Goal: Information Seeking & Learning: Learn about a topic

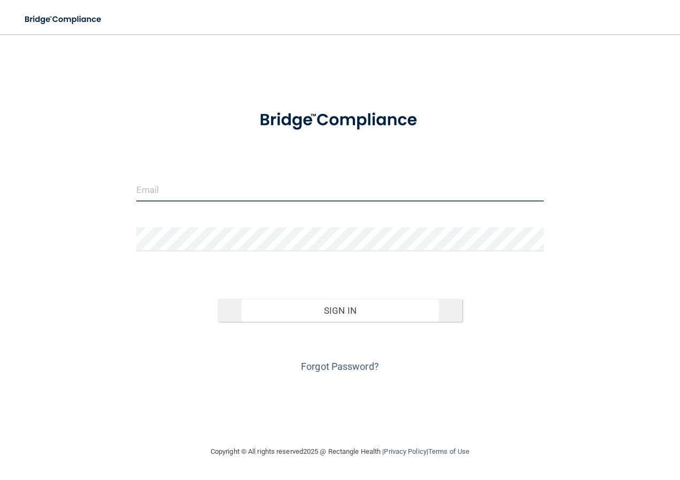
type input "[EMAIL_ADDRESS][DOMAIN_NAME]"
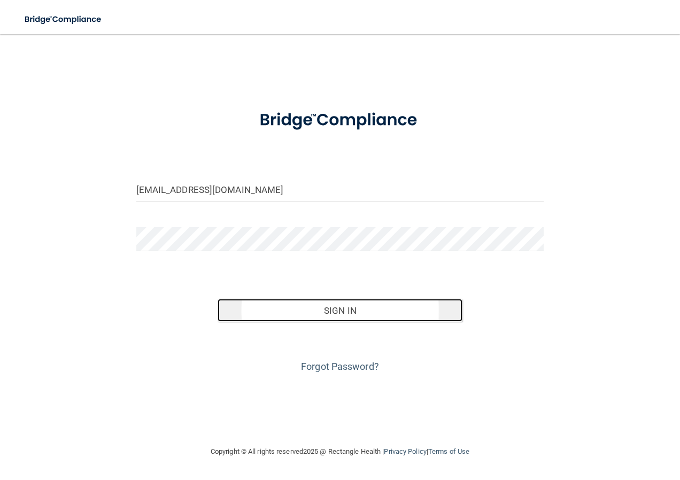
click at [320, 315] on button "Sign In" at bounding box center [340, 311] width 245 height 24
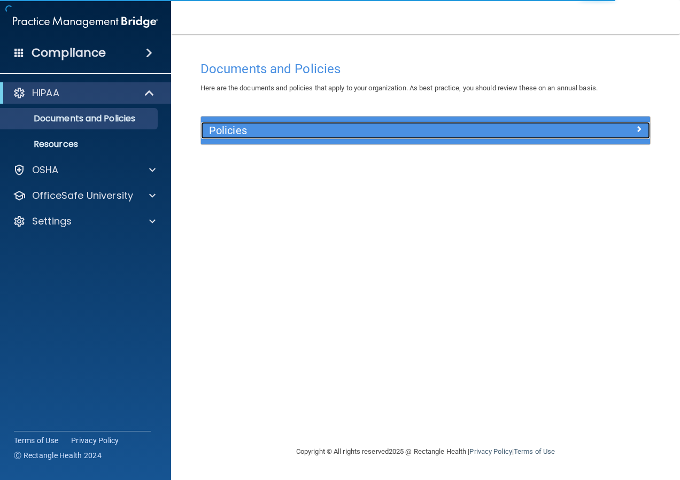
click at [282, 129] on h5 "Policies" at bounding box center [369, 131] width 321 height 12
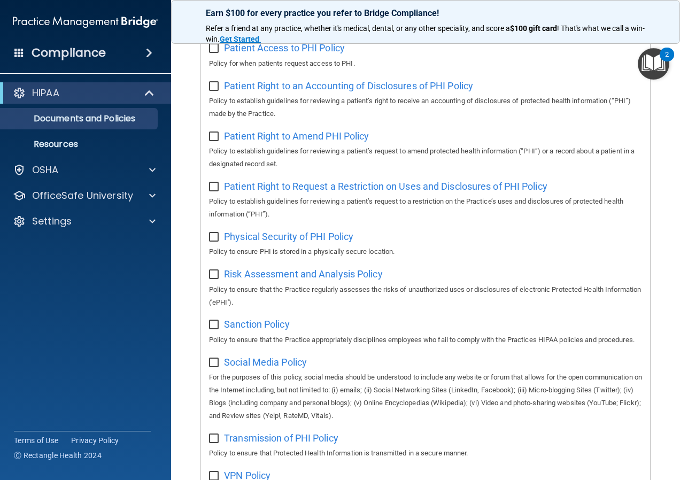
scroll to position [588, 0]
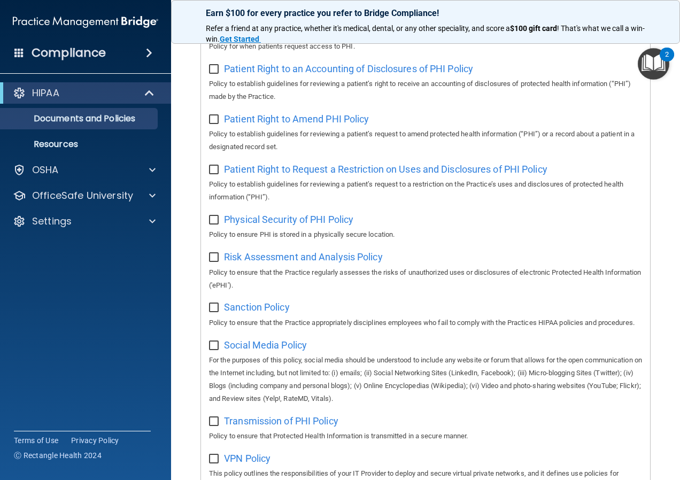
click at [88, 101] on div "HIPAA" at bounding box center [85, 92] width 171 height 21
click at [105, 94] on div "HIPAA" at bounding box center [71, 93] width 132 height 13
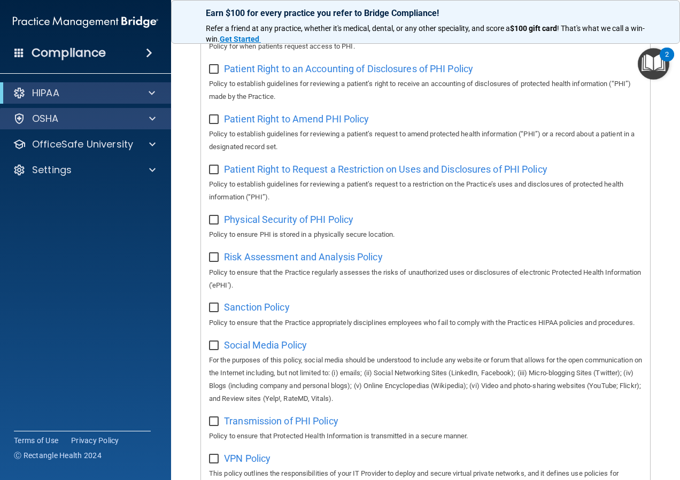
click at [105, 109] on div "OSHA" at bounding box center [86, 118] width 172 height 21
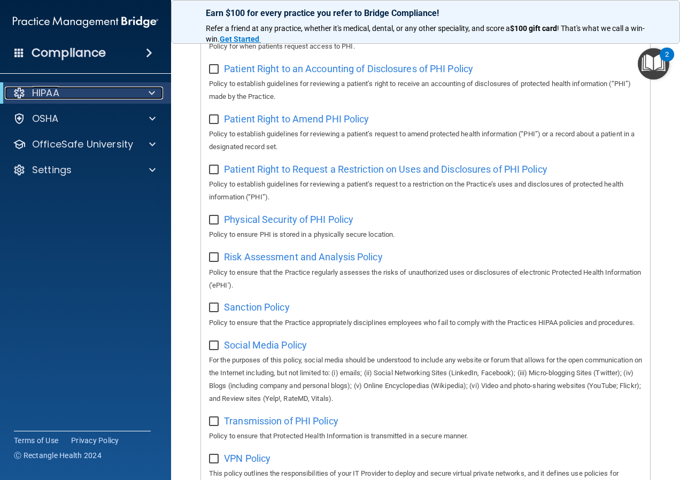
click at [104, 94] on div "HIPAA" at bounding box center [71, 93] width 132 height 13
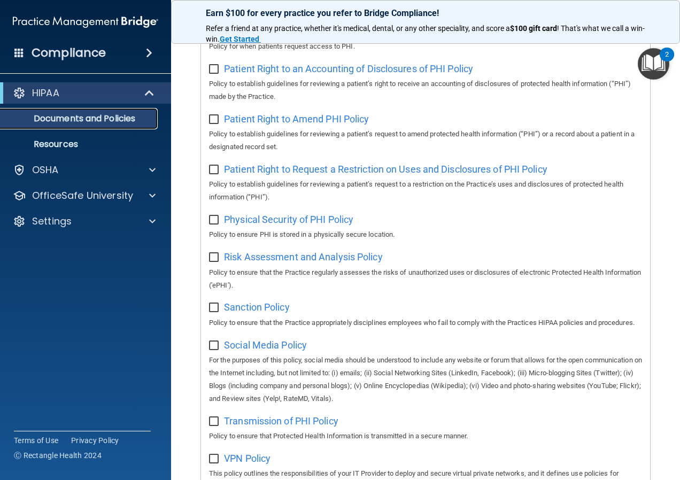
click at [99, 120] on p "Documents and Policies" at bounding box center [80, 118] width 146 height 11
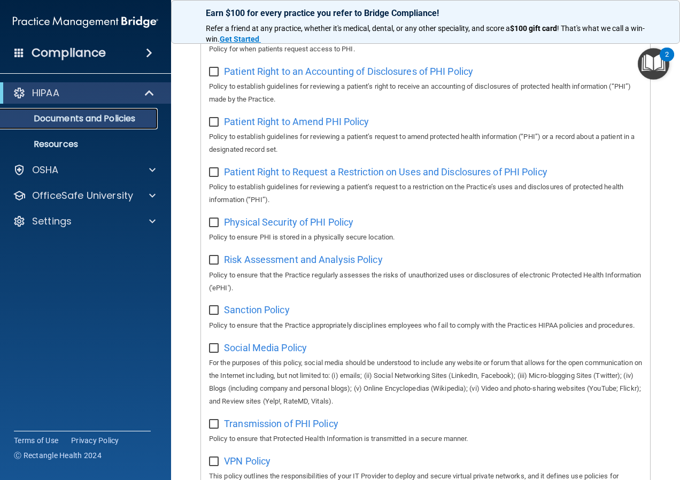
scroll to position [746, 0]
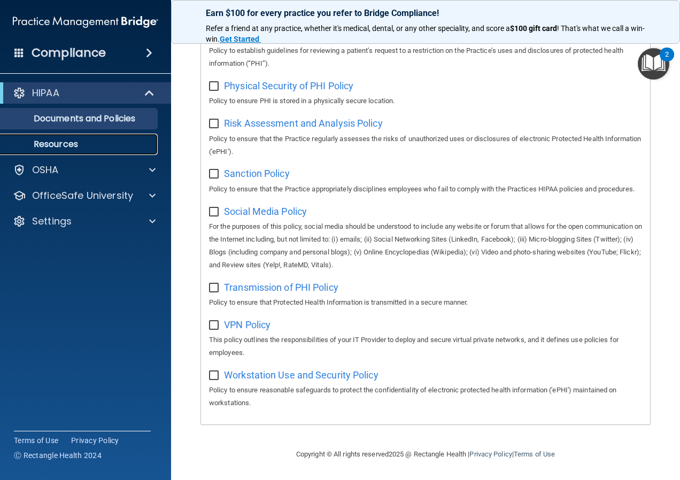
click at [87, 147] on p "Resources" at bounding box center [80, 144] width 146 height 11
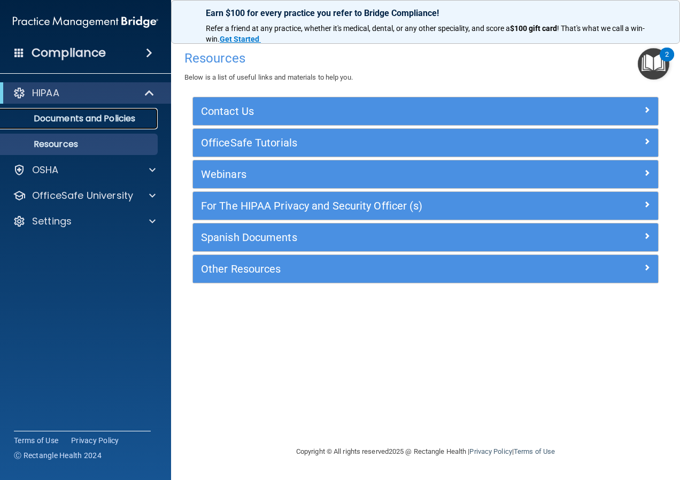
click at [151, 113] on link "Documents and Policies" at bounding box center [73, 118] width 168 height 21
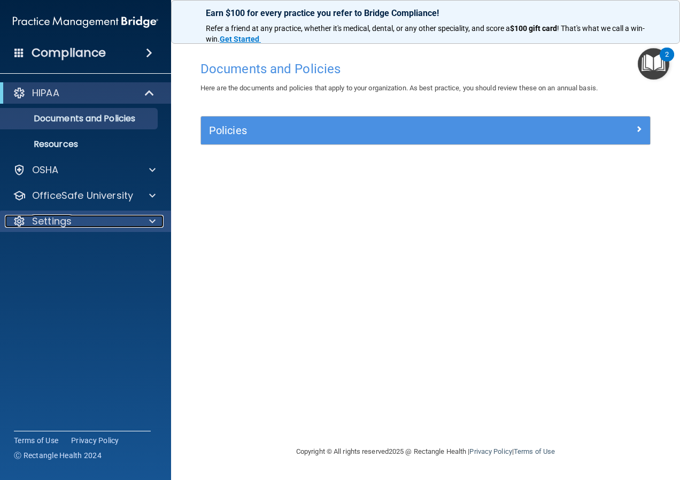
click at [60, 217] on p "Settings" at bounding box center [52, 221] width 40 height 13
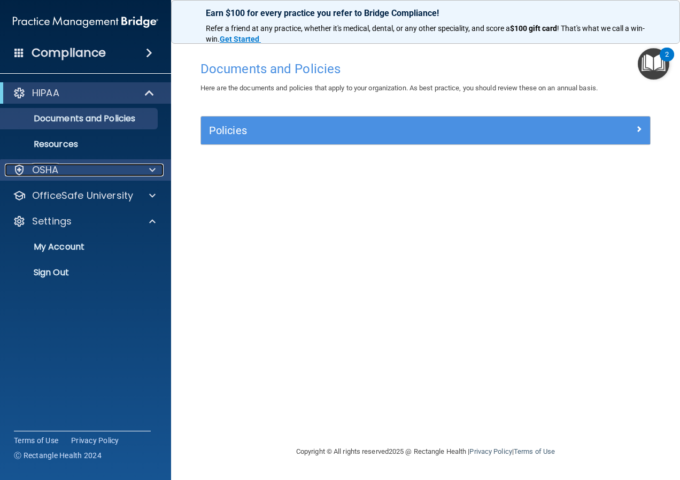
click at [54, 167] on p "OSHA" at bounding box center [45, 170] width 27 height 13
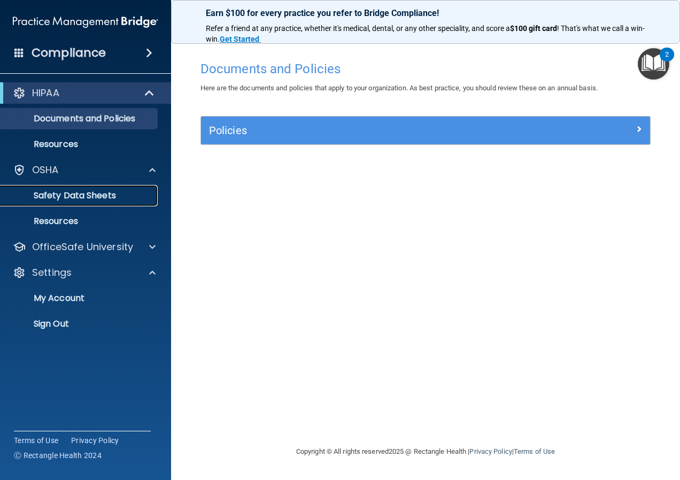
click at [58, 194] on p "Safety Data Sheets" at bounding box center [80, 195] width 146 height 11
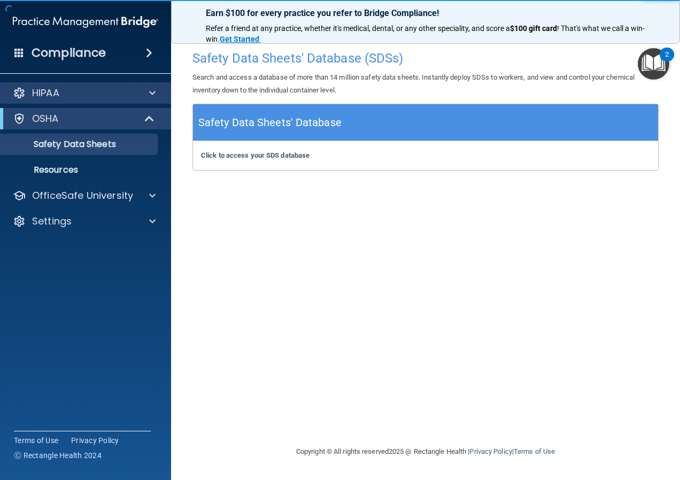
click at [96, 99] on div "HIPAA" at bounding box center [86, 92] width 172 height 21
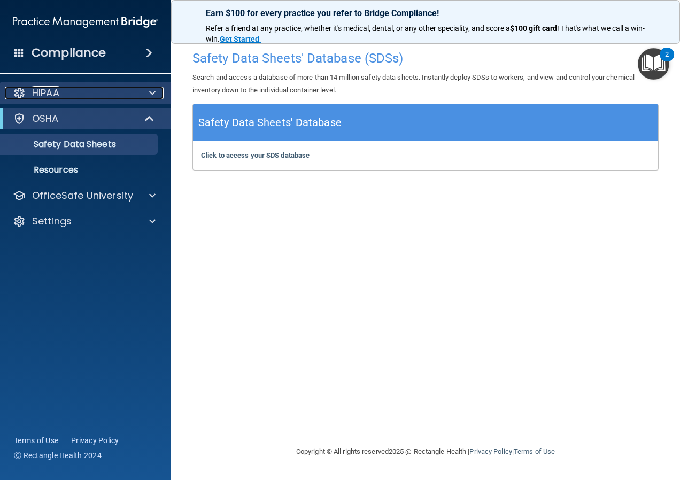
click at [110, 98] on div "HIPAA" at bounding box center [71, 93] width 133 height 13
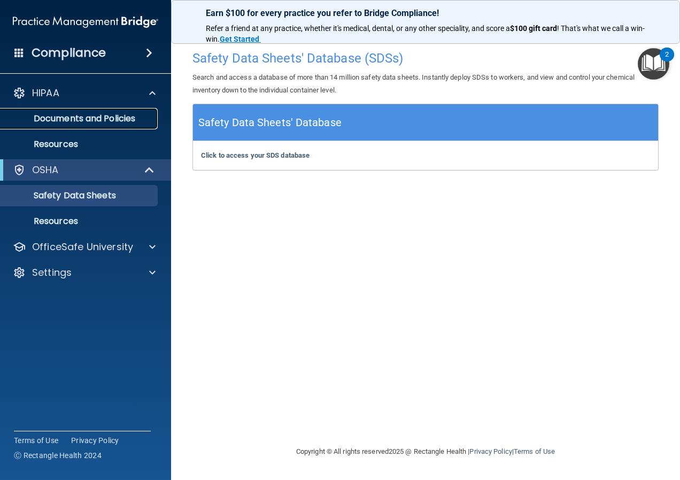
click at [116, 121] on p "Documents and Policies" at bounding box center [80, 118] width 146 height 11
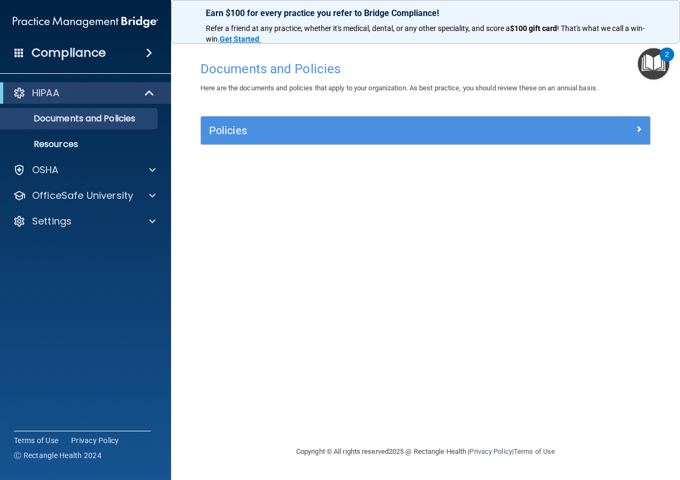
drag, startPoint x: 509, startPoint y: 6, endPoint x: 627, endPoint y: 29, distance: 120.9
click at [517, 21] on div "Earn $100 for every practice you refer to Bridge Compliance! Refer a friend at …" at bounding box center [425, 22] width 509 height 44
click at [659, 71] on img "Open Resource Center, 2 new notifications" at bounding box center [654, 64] width 32 height 32
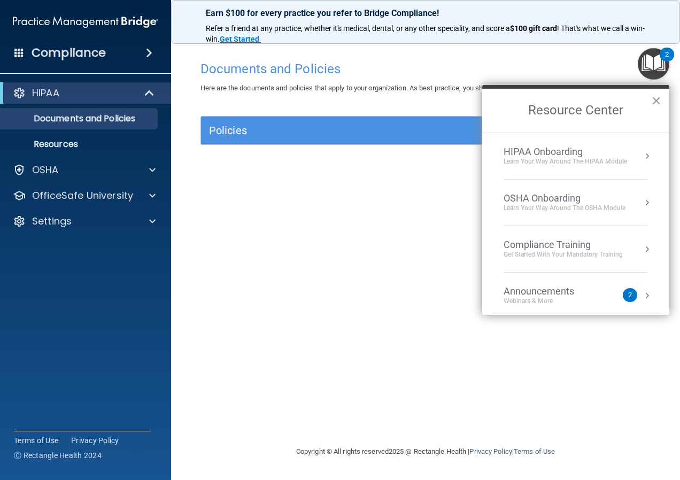
click at [534, 148] on div "HIPAA Onboarding" at bounding box center [566, 152] width 124 height 12
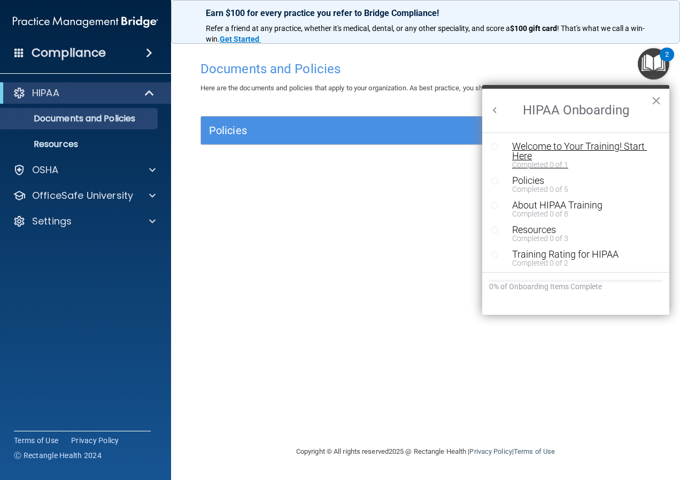
click at [534, 147] on div "Welcome to Your Training! Start Here" at bounding box center [579, 151] width 135 height 19
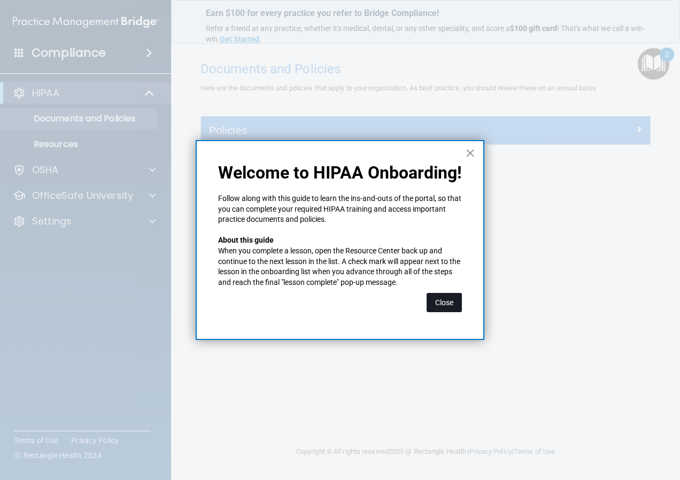
click at [434, 311] on button "Close" at bounding box center [444, 302] width 35 height 19
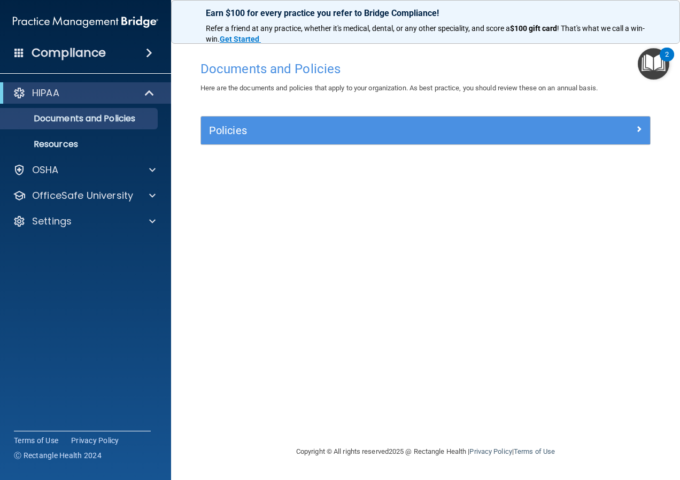
click at [648, 67] on img "Open Resource Center, 2 new notifications" at bounding box center [654, 64] width 32 height 32
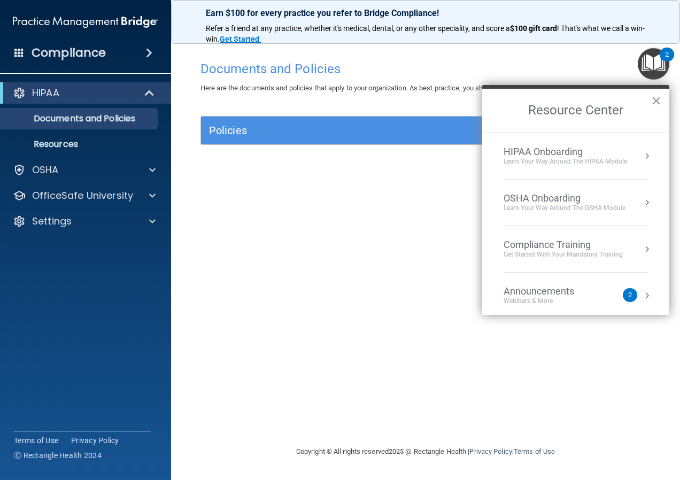
click at [563, 240] on div "Compliance Training" at bounding box center [563, 245] width 119 height 12
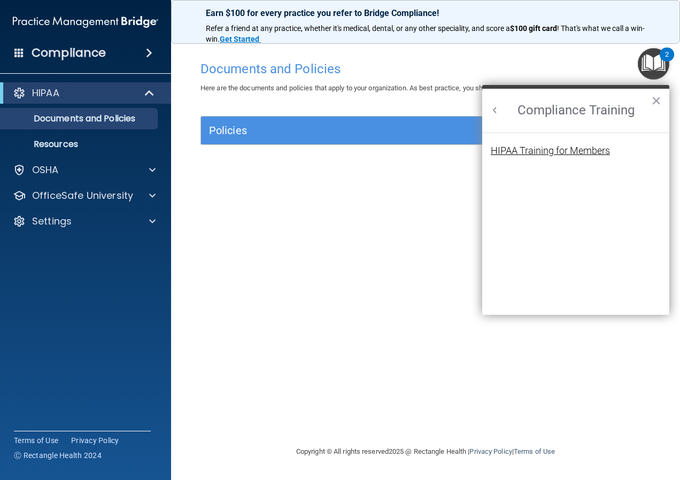
click at [542, 151] on div "HIPAA Training for Members" at bounding box center [550, 151] width 119 height 10
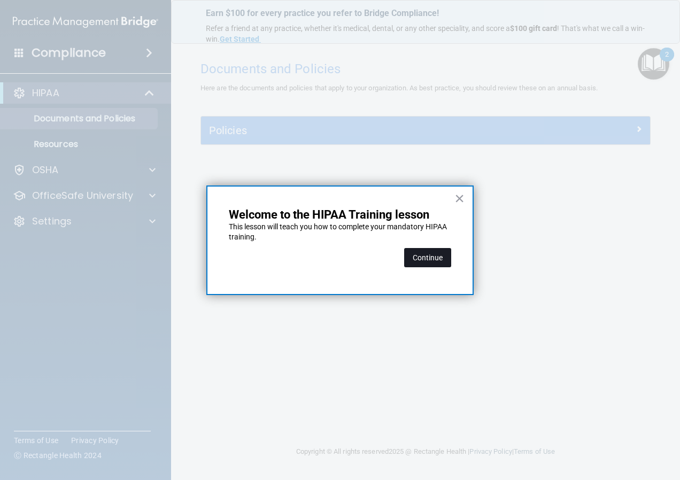
click at [430, 253] on button "Continue" at bounding box center [427, 257] width 47 height 19
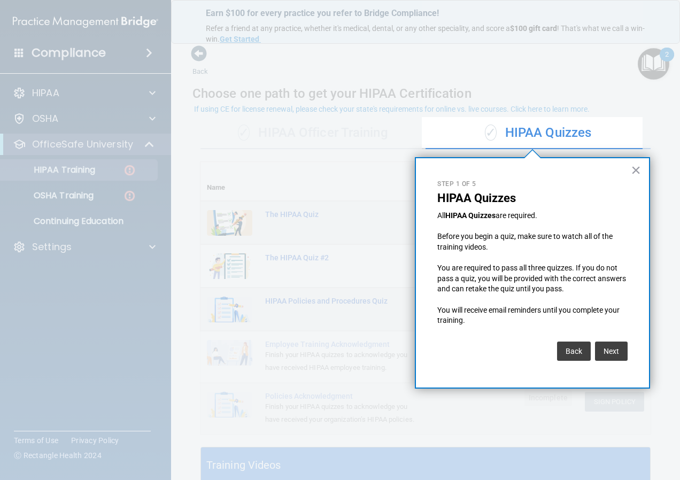
click at [581, 352] on button "Back" at bounding box center [574, 351] width 34 height 19
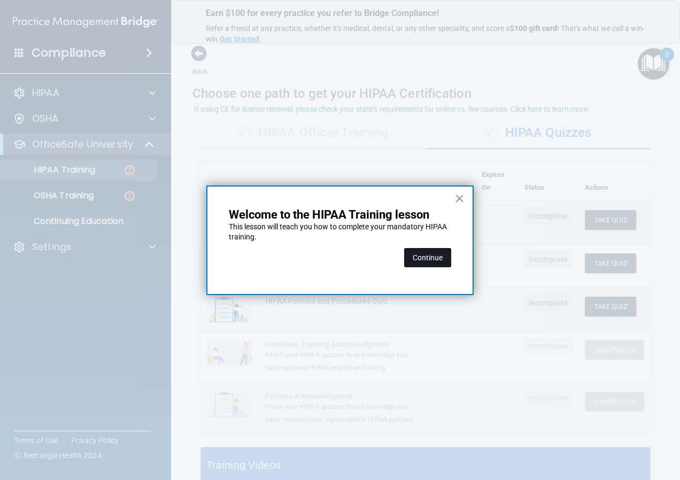
click at [438, 252] on button "Continue" at bounding box center [427, 257] width 47 height 19
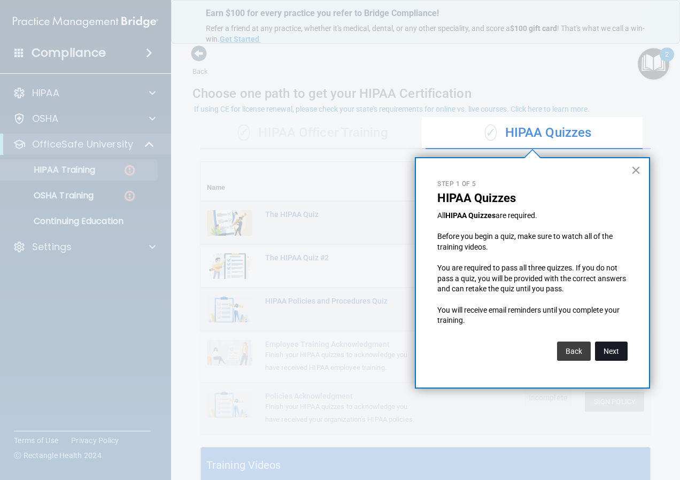
click at [613, 351] on button "Next" at bounding box center [611, 351] width 33 height 19
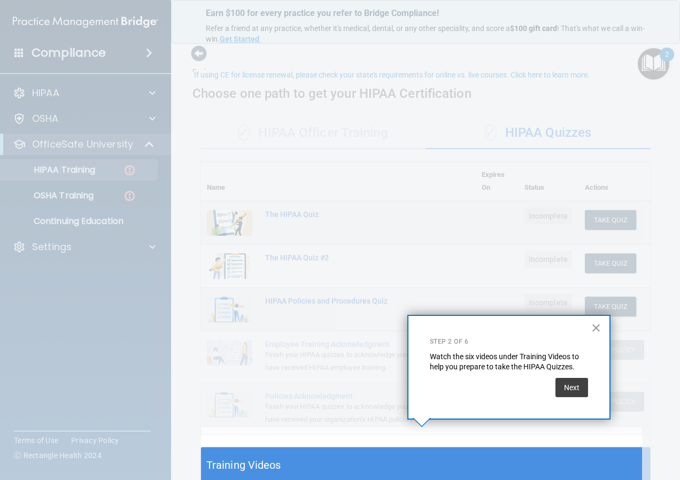
scroll to position [34, 0]
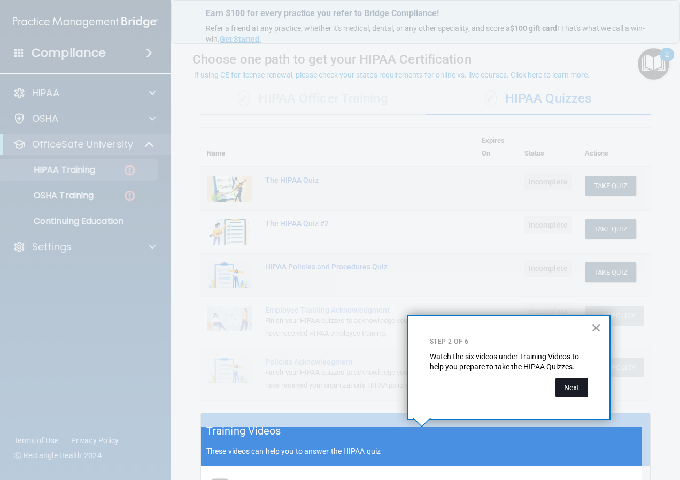
click at [570, 386] on button "Next" at bounding box center [572, 387] width 33 height 19
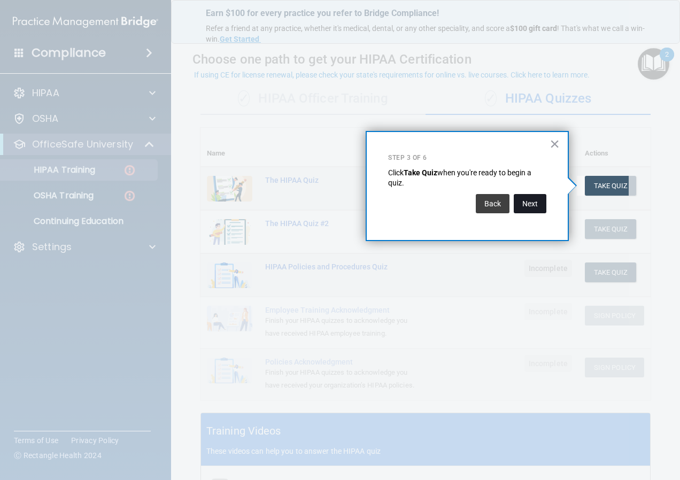
click at [532, 202] on button "Next" at bounding box center [530, 203] width 33 height 19
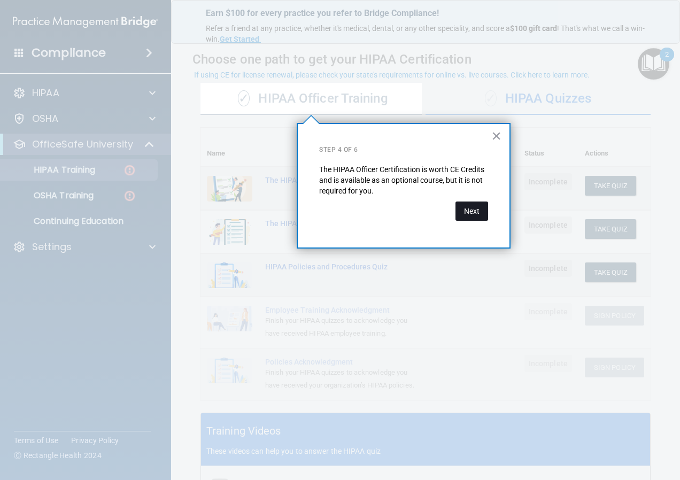
click at [477, 207] on button "Next" at bounding box center [472, 211] width 33 height 19
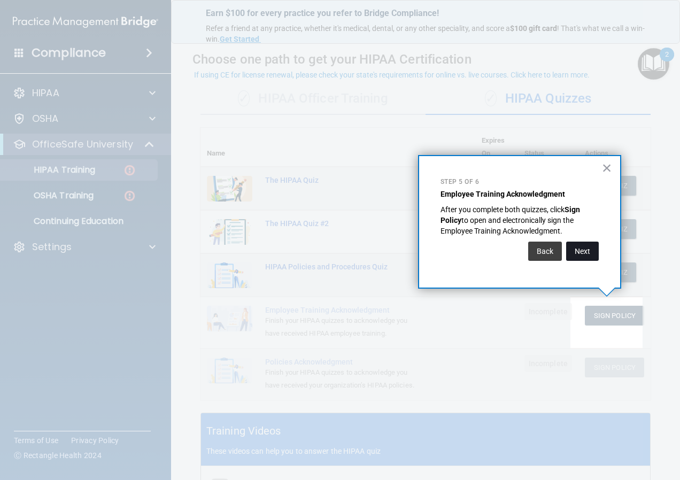
click at [591, 252] on button "Next" at bounding box center [582, 251] width 33 height 19
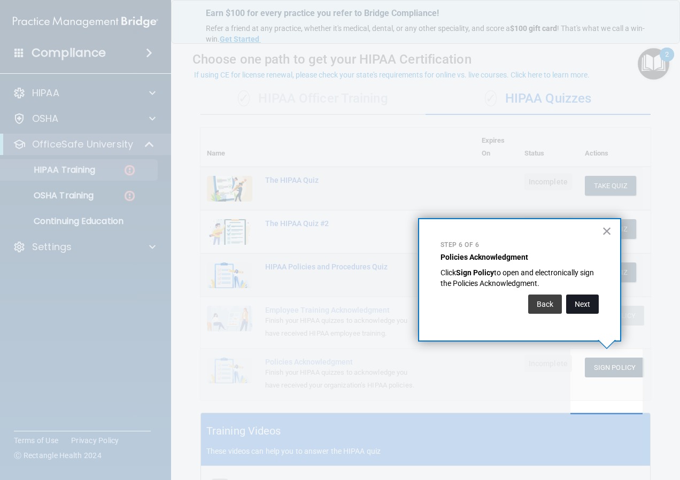
click at [579, 309] on button "Next" at bounding box center [582, 304] width 33 height 19
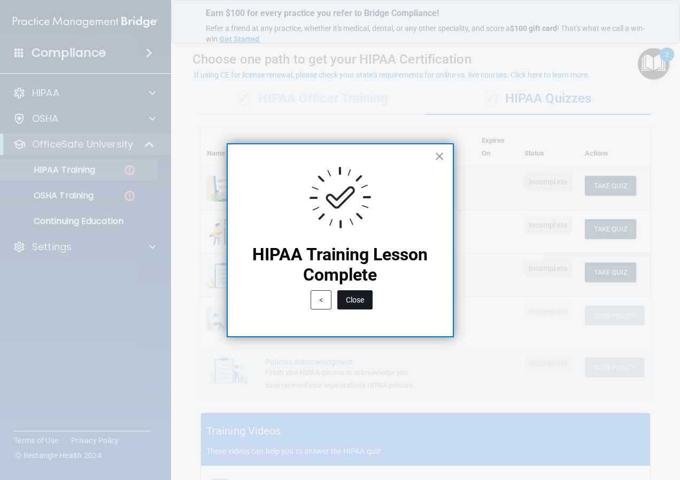
click at [359, 301] on button "Close" at bounding box center [354, 299] width 35 height 19
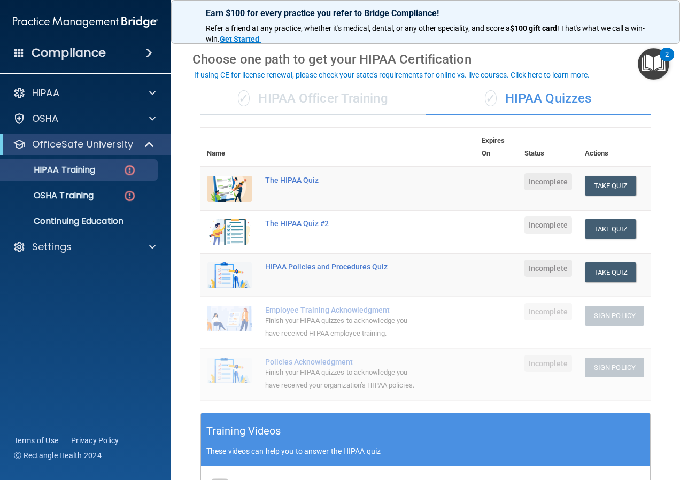
click at [333, 265] on div "HIPAA Policies and Procedures Quiz" at bounding box center [343, 267] width 157 height 9
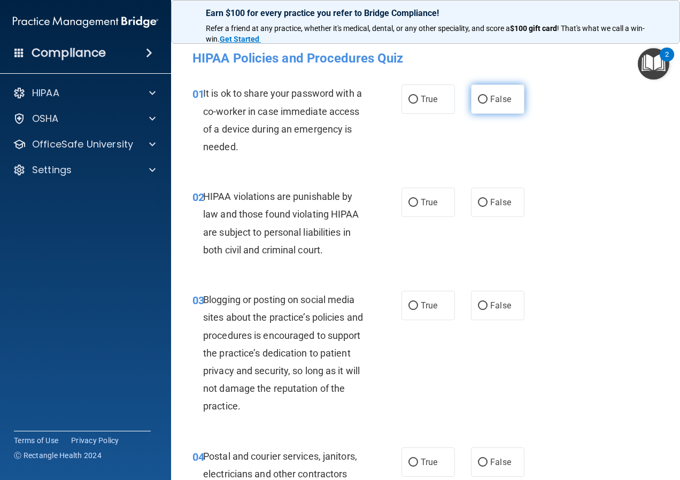
click at [483, 103] on input "False" at bounding box center [483, 100] width 10 height 8
radio input "true"
click at [422, 202] on span "True" at bounding box center [429, 202] width 17 height 10
click at [418, 202] on input "True" at bounding box center [414, 203] width 10 height 8
radio input "true"
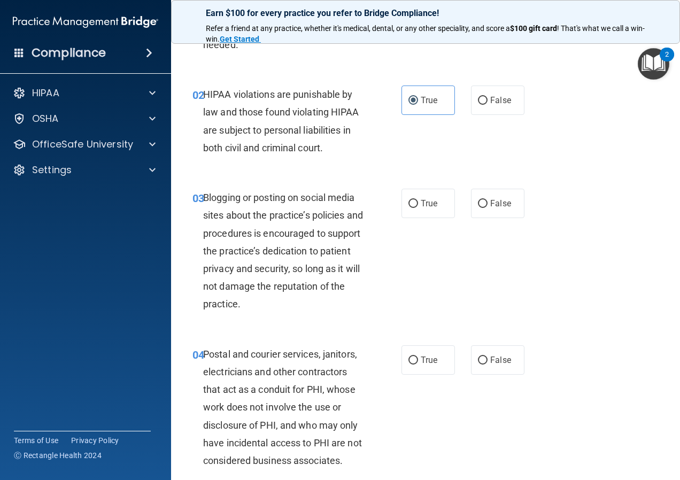
scroll to position [107, 0]
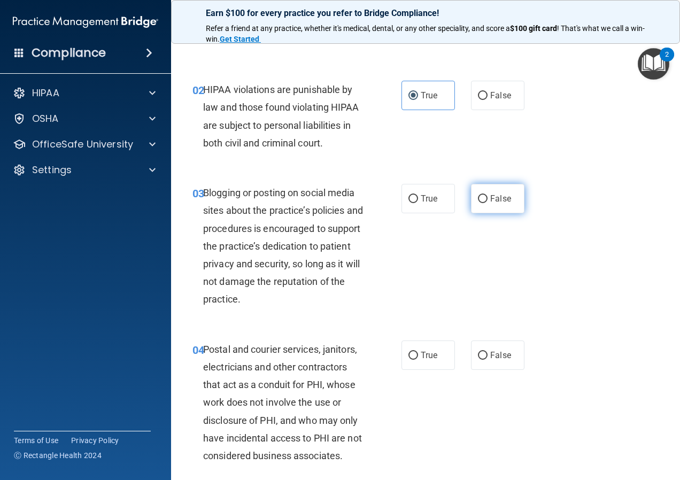
click at [491, 200] on span "False" at bounding box center [500, 199] width 21 height 10
click at [488, 200] on input "False" at bounding box center [483, 199] width 10 height 8
radio input "true"
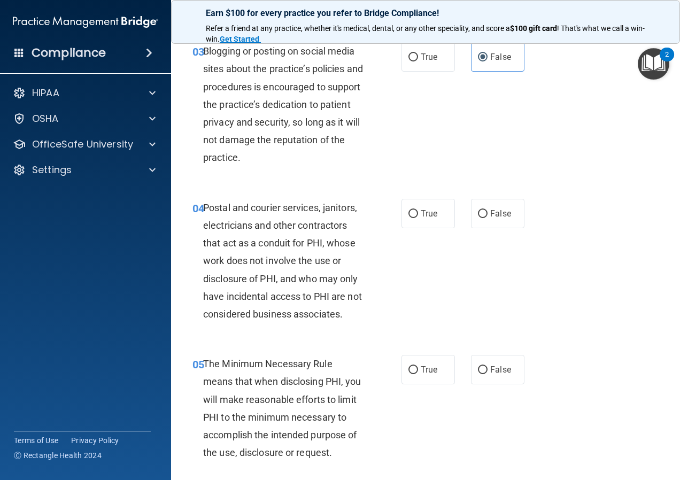
scroll to position [267, 0]
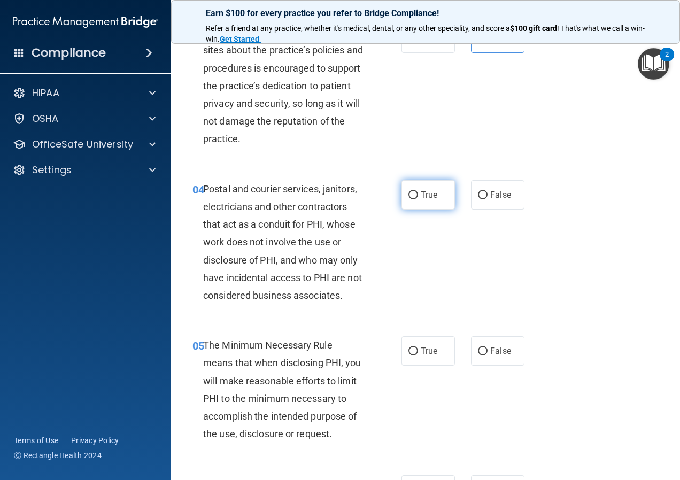
click at [425, 196] on span "True" at bounding box center [429, 195] width 17 height 10
click at [418, 196] on input "True" at bounding box center [414, 195] width 10 height 8
radio input "true"
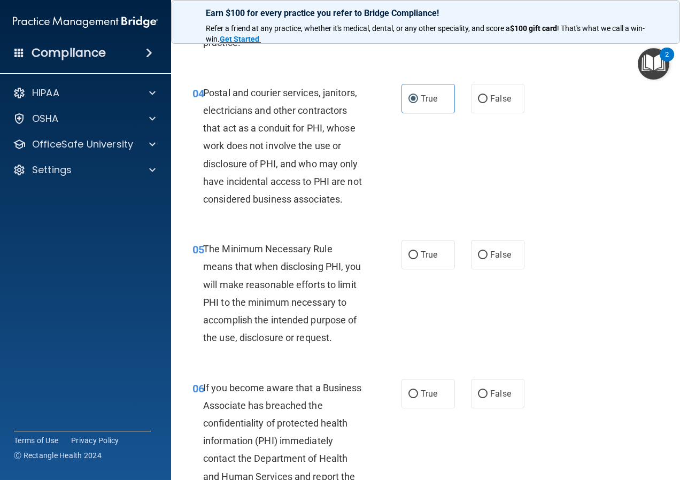
scroll to position [374, 0]
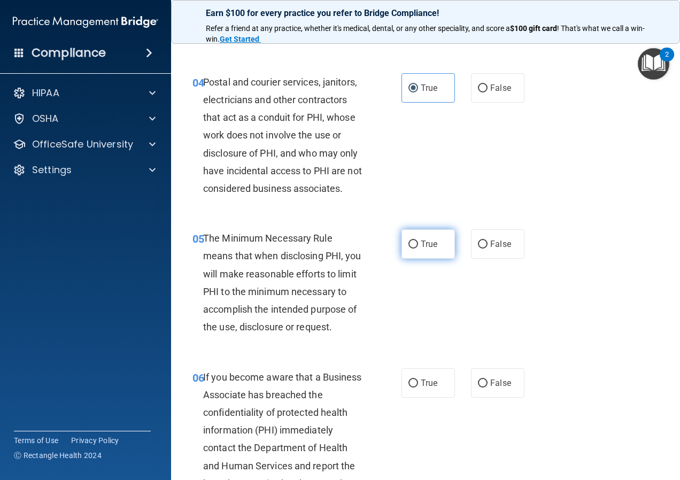
click at [438, 233] on label "True" at bounding box center [428, 243] width 53 height 29
click at [418, 241] on input "True" at bounding box center [414, 245] width 10 height 8
radio input "true"
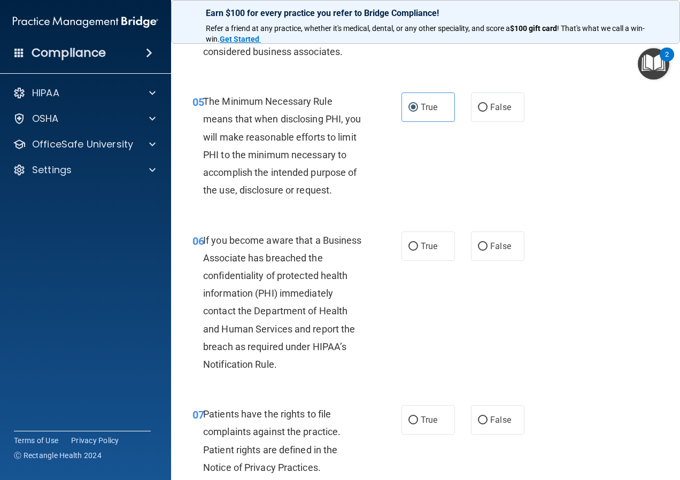
scroll to position [535, 0]
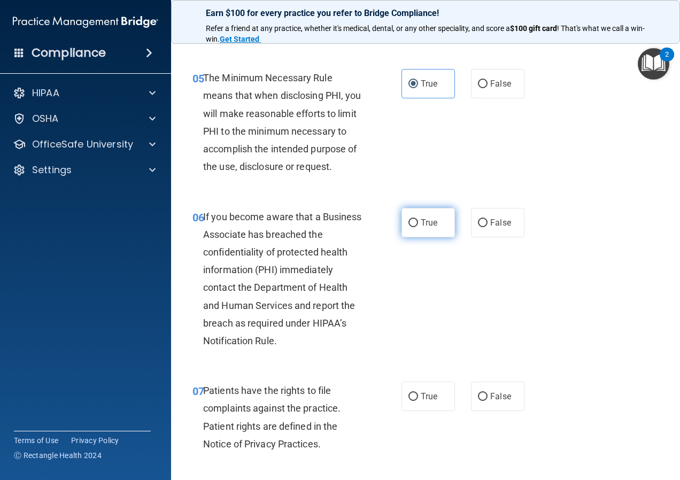
click at [419, 230] on label "True" at bounding box center [428, 222] width 53 height 29
click at [418, 227] on input "True" at bounding box center [414, 223] width 10 height 8
radio input "true"
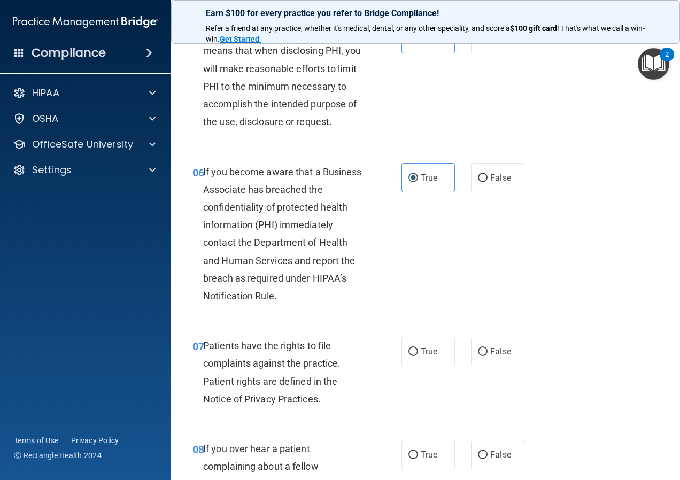
scroll to position [642, 0]
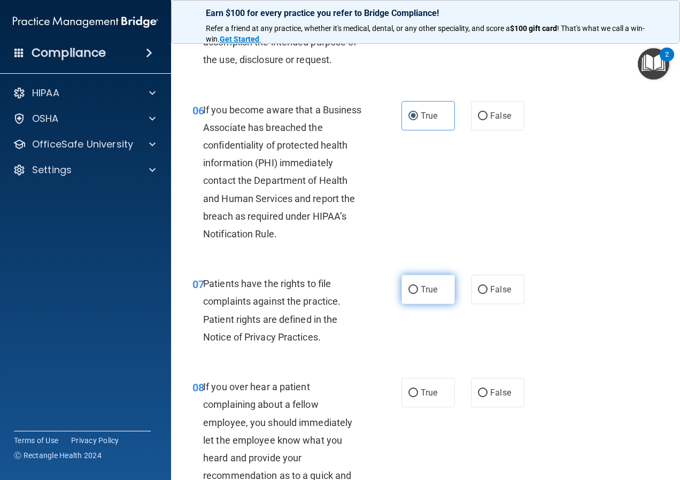
click at [427, 295] on span "True" at bounding box center [429, 289] width 17 height 10
click at [418, 294] on input "True" at bounding box center [414, 290] width 10 height 8
radio input "true"
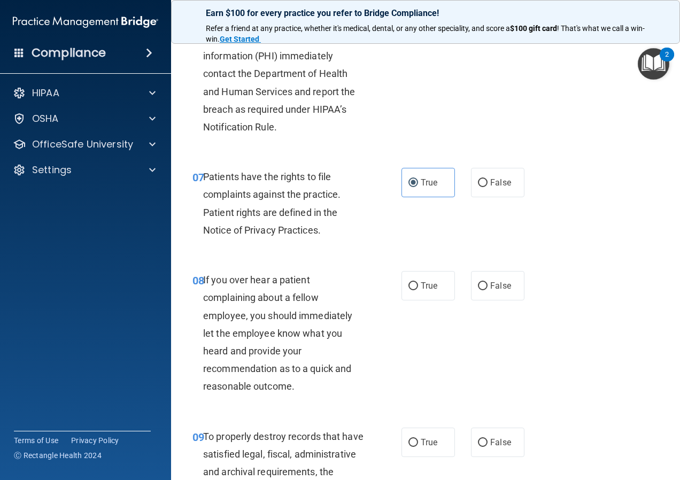
scroll to position [802, 0]
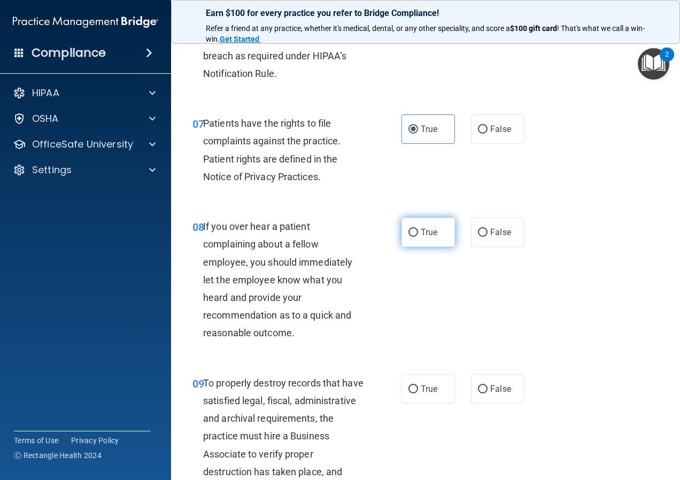
click at [428, 237] on span "True" at bounding box center [429, 232] width 17 height 10
click at [418, 237] on input "True" at bounding box center [414, 233] width 10 height 8
radio input "true"
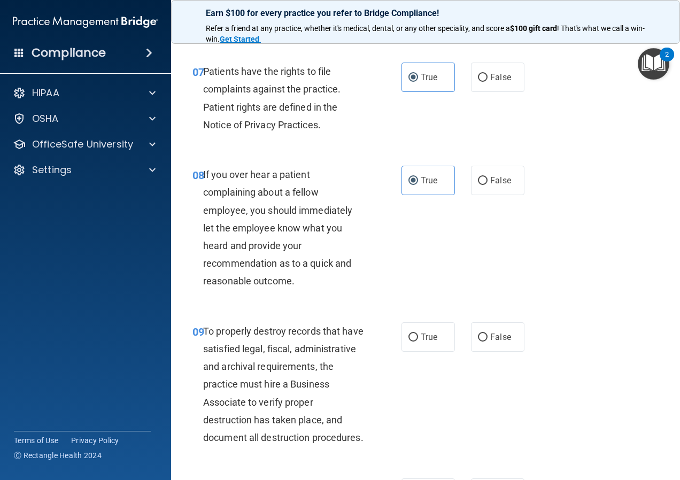
scroll to position [963, 0]
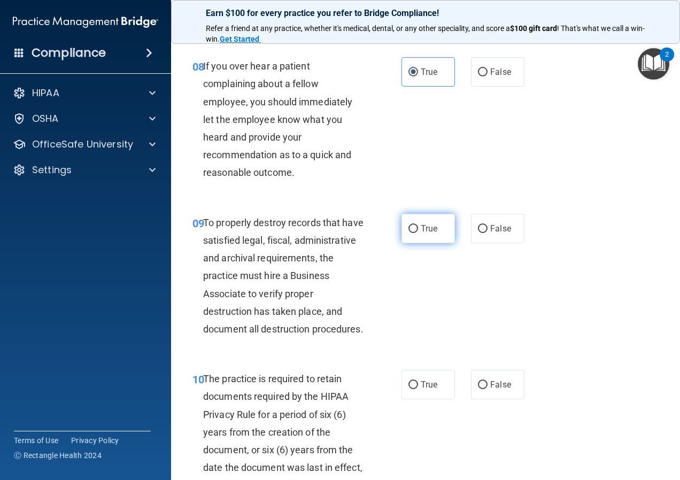
click at [403, 243] on label "True" at bounding box center [428, 228] width 53 height 29
click at [409, 233] on input "True" at bounding box center [414, 229] width 10 height 8
radio input "true"
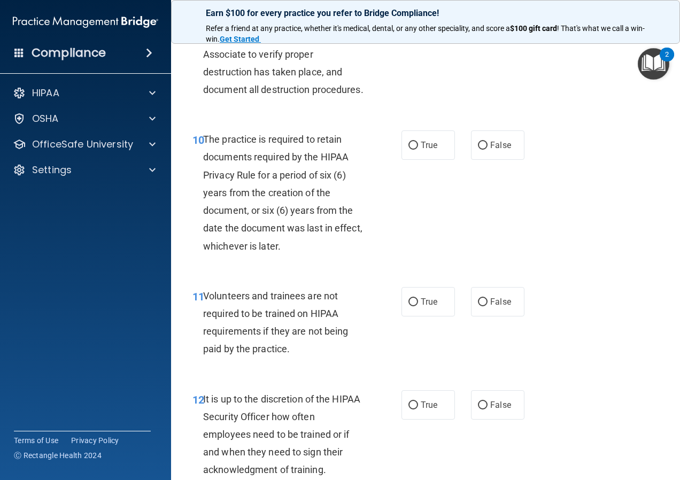
scroll to position [1176, 0]
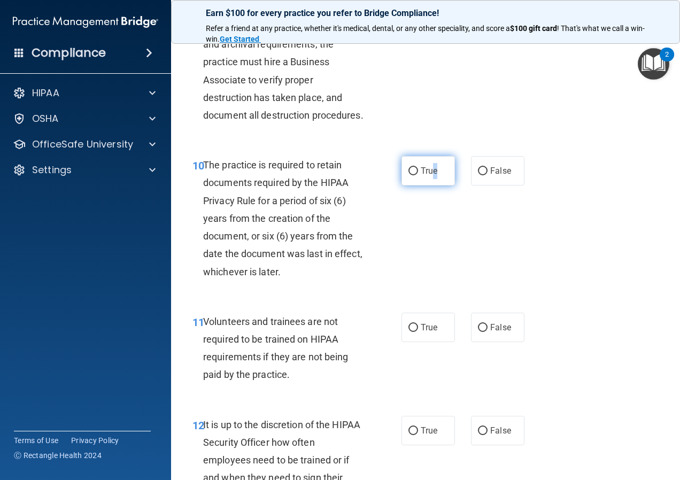
click at [432, 186] on label "True" at bounding box center [428, 170] width 53 height 29
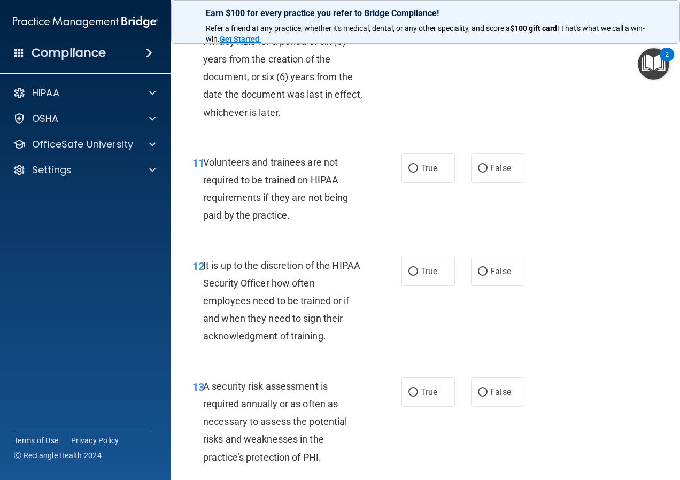
scroll to position [1337, 0]
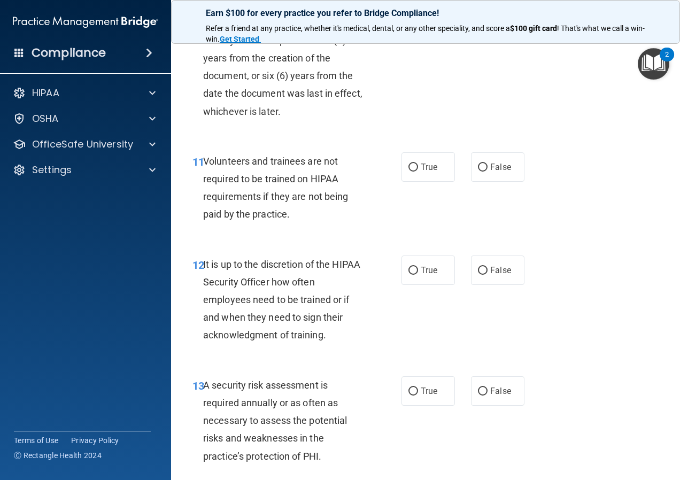
click at [415, 25] on label "True" at bounding box center [428, 10] width 53 height 29
click at [415, 15] on input "True" at bounding box center [414, 11] width 10 height 8
radio input "true"
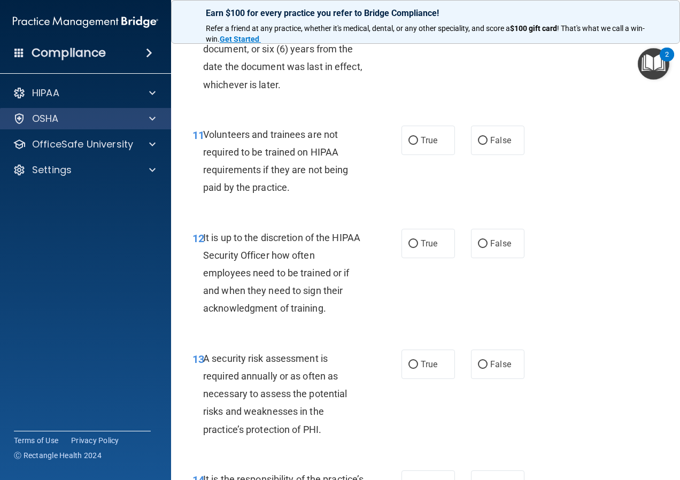
scroll to position [1390, 0]
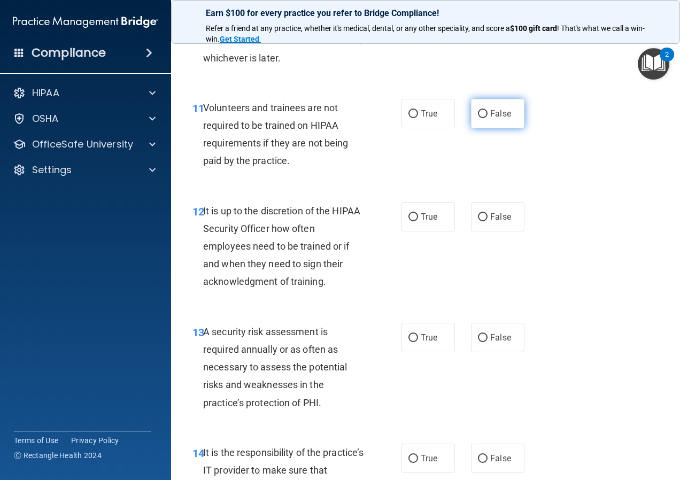
click at [476, 128] on label "False" at bounding box center [497, 113] width 53 height 29
click at [478, 118] on input "False" at bounding box center [483, 114] width 10 height 8
radio input "true"
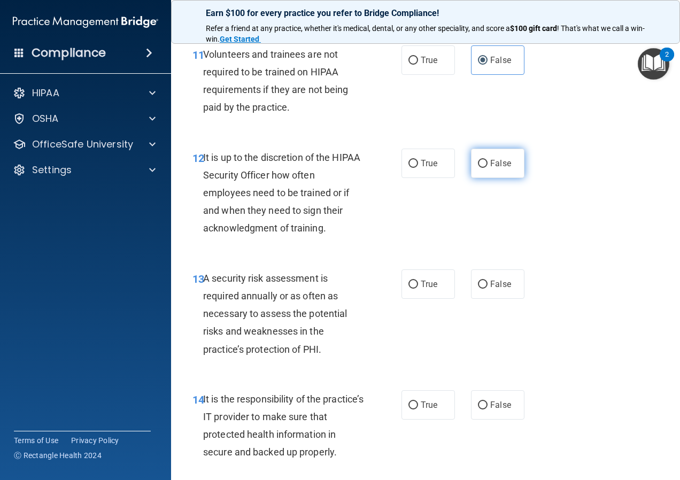
click at [496, 178] on label "False" at bounding box center [497, 163] width 53 height 29
click at [488, 168] on input "False" at bounding box center [483, 164] width 10 height 8
radio input "true"
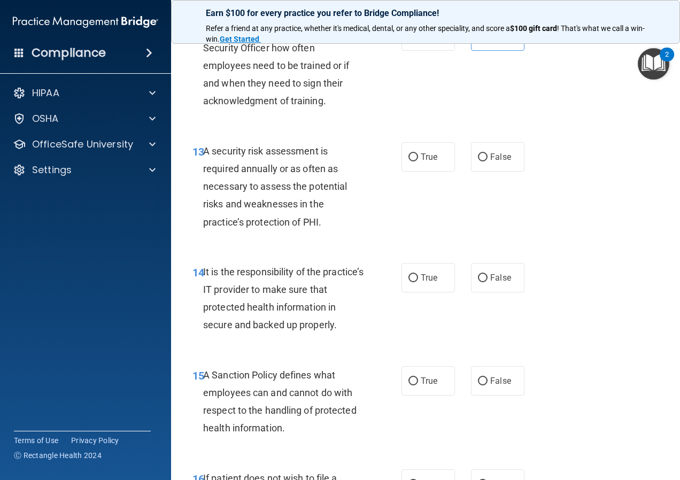
scroll to position [1604, 0]
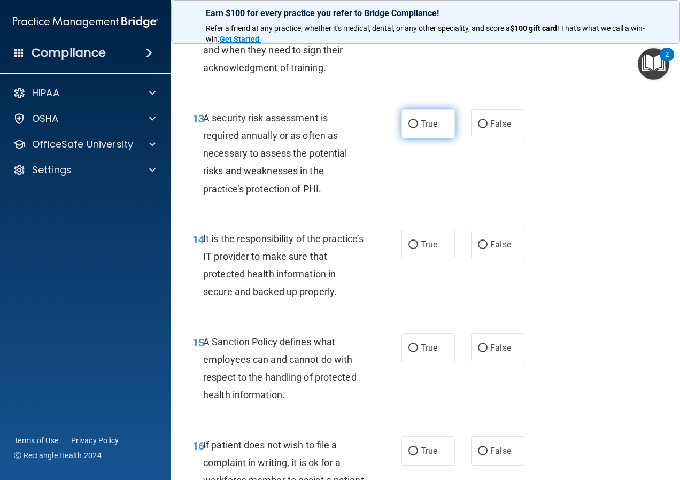
click at [425, 129] on span "True" at bounding box center [429, 124] width 17 height 10
click at [418, 128] on input "True" at bounding box center [414, 124] width 10 height 8
radio input "true"
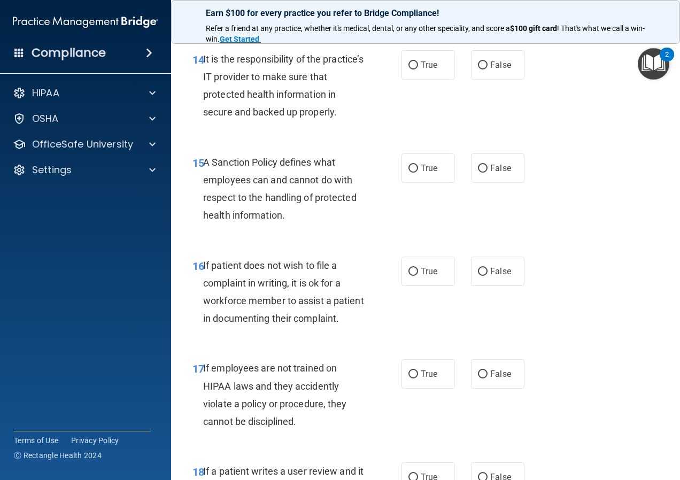
scroll to position [1765, 0]
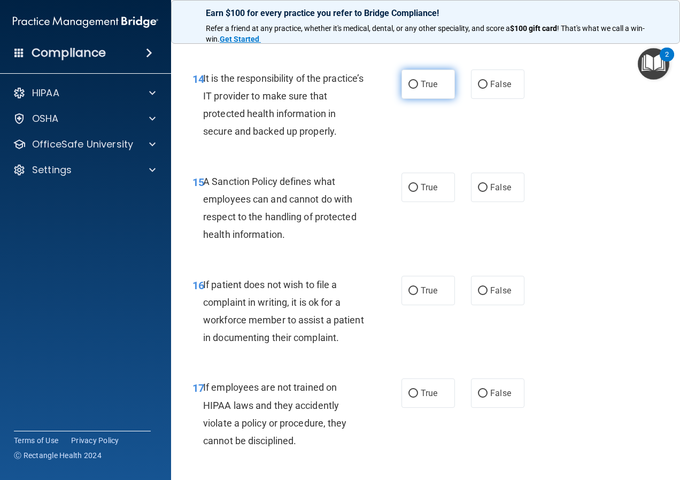
click at [413, 89] on input "True" at bounding box center [414, 85] width 10 height 8
radio input "true"
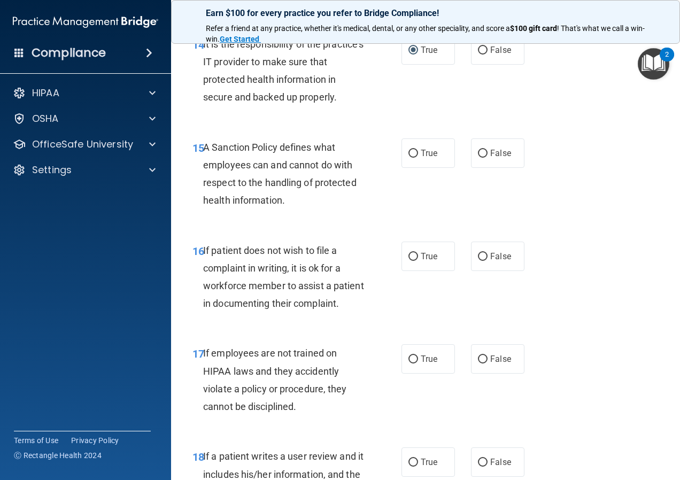
scroll to position [1818, 0]
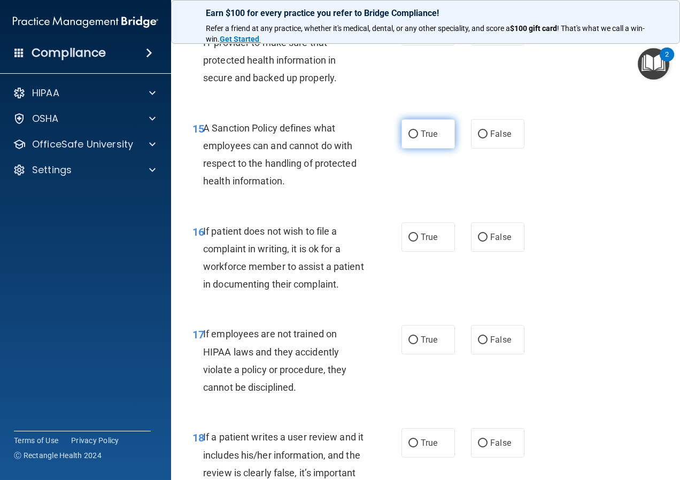
click at [416, 149] on label "True" at bounding box center [428, 133] width 53 height 29
click at [416, 138] on input "True" at bounding box center [414, 134] width 10 height 8
radio input "true"
click at [476, 252] on label "False" at bounding box center [497, 236] width 53 height 29
click at [478, 242] on input "False" at bounding box center [483, 238] width 10 height 8
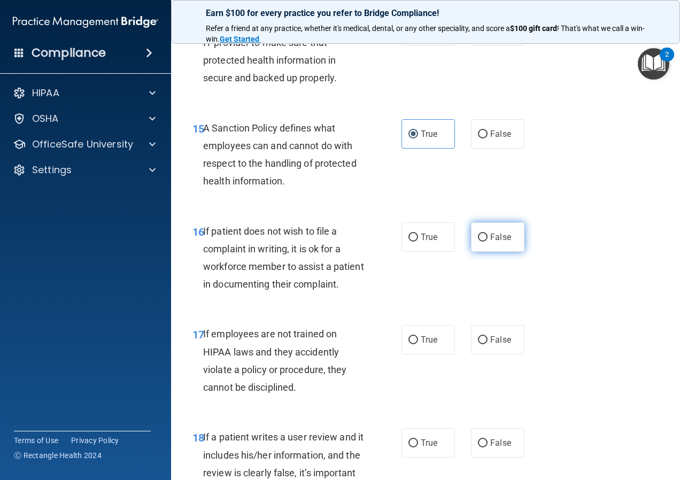
radio input "true"
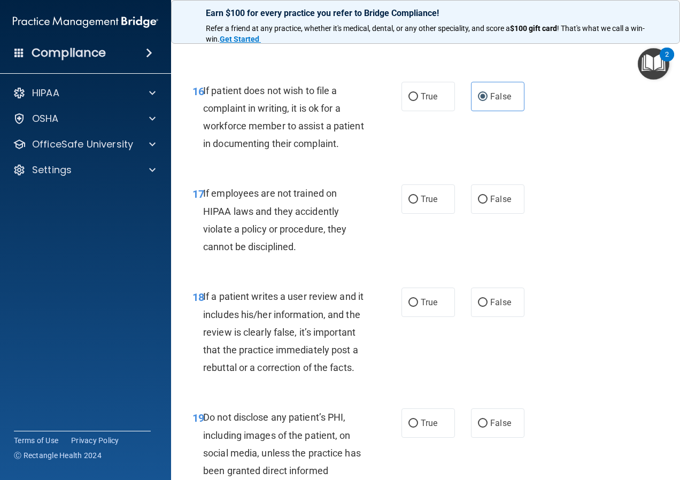
scroll to position [1979, 0]
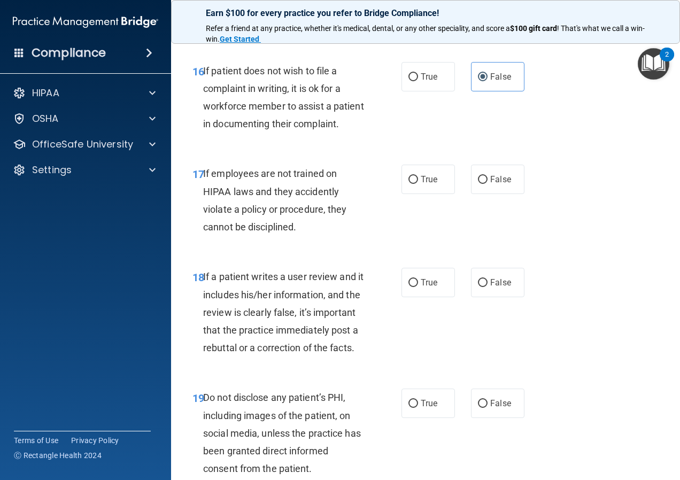
click at [387, 234] on div "17 If employees are not trained on HIPAA laws and they accidently violate a pol…" at bounding box center [296, 203] width 241 height 76
click at [428, 194] on label "True" at bounding box center [428, 179] width 53 height 29
click at [418, 184] on input "True" at bounding box center [414, 180] width 10 height 8
radio input "true"
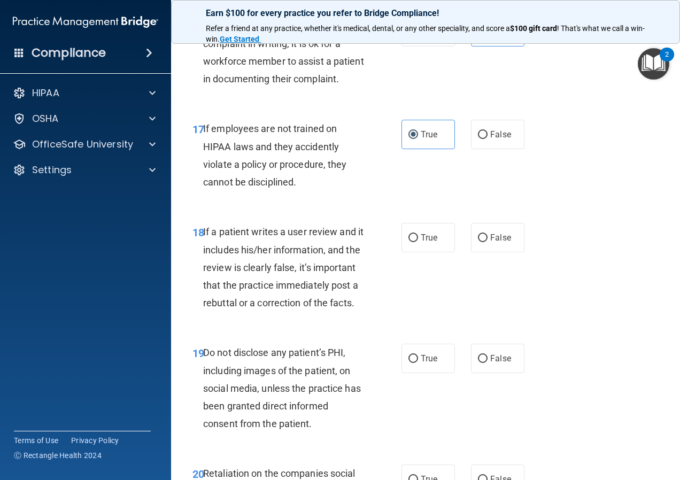
scroll to position [2086, 0]
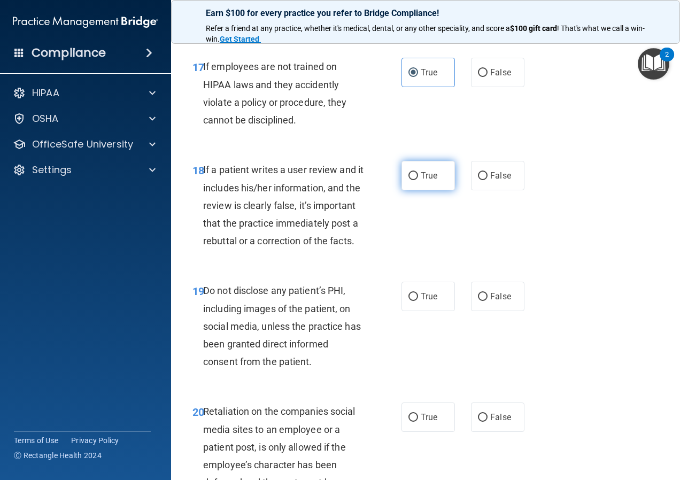
click at [421, 181] on span "True" at bounding box center [429, 176] width 17 height 10
click at [418, 180] on input "True" at bounding box center [414, 176] width 10 height 8
radio input "true"
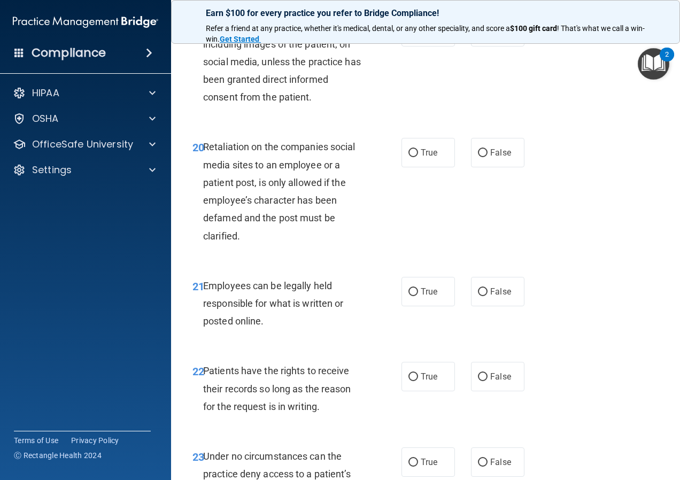
scroll to position [2299, 0]
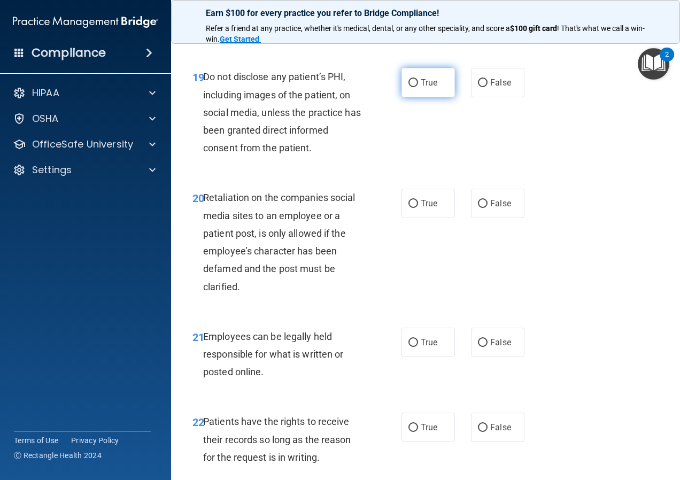
click at [436, 97] on label "True" at bounding box center [428, 82] width 53 height 29
click at [418, 87] on input "True" at bounding box center [414, 83] width 10 height 8
radio input "true"
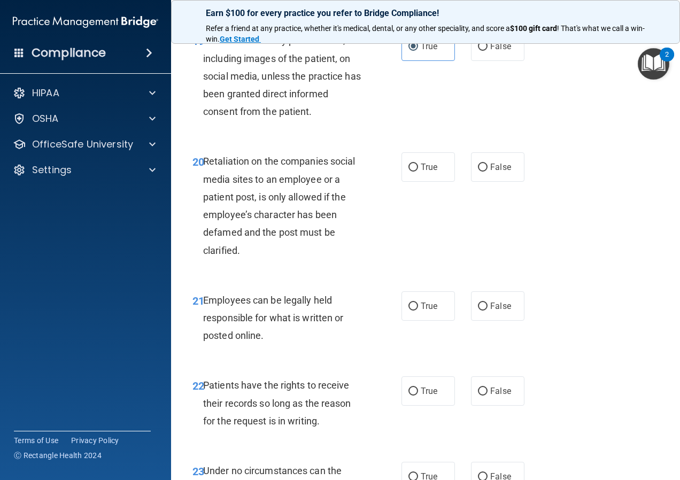
scroll to position [2406, 0]
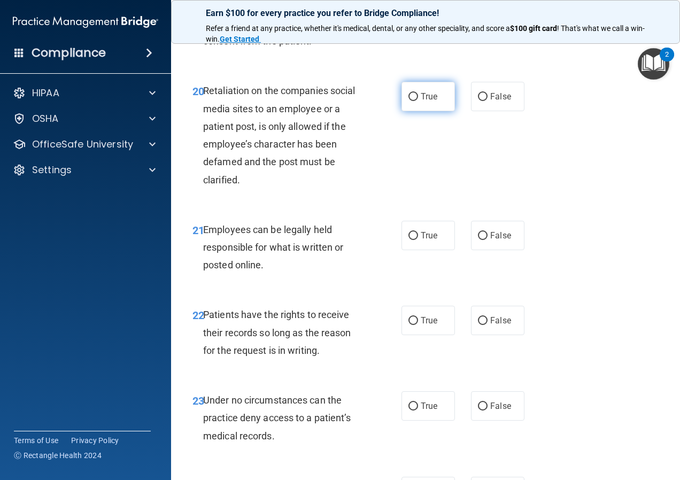
click at [434, 111] on label "True" at bounding box center [428, 96] width 53 height 29
click at [418, 101] on input "True" at bounding box center [414, 97] width 10 height 8
radio input "true"
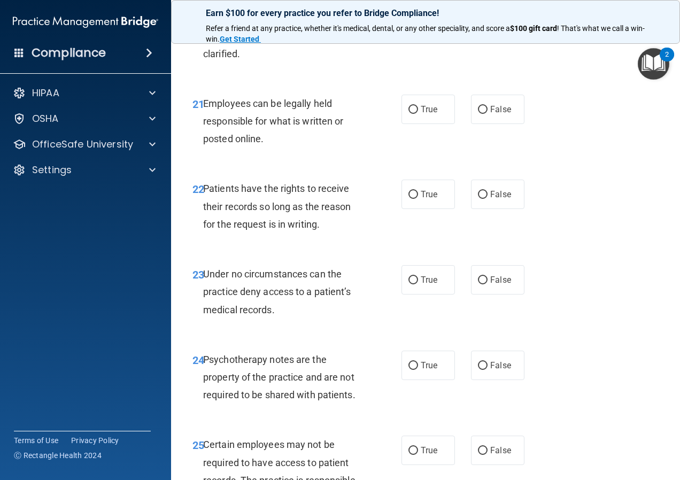
scroll to position [2513, 0]
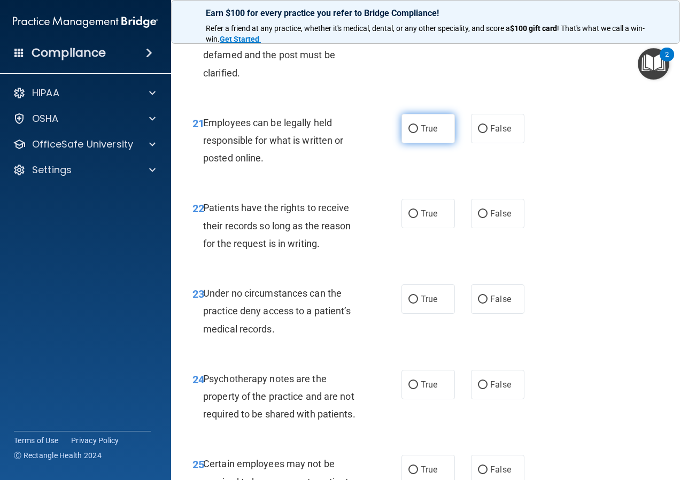
click at [411, 133] on input "True" at bounding box center [414, 129] width 10 height 8
radio input "true"
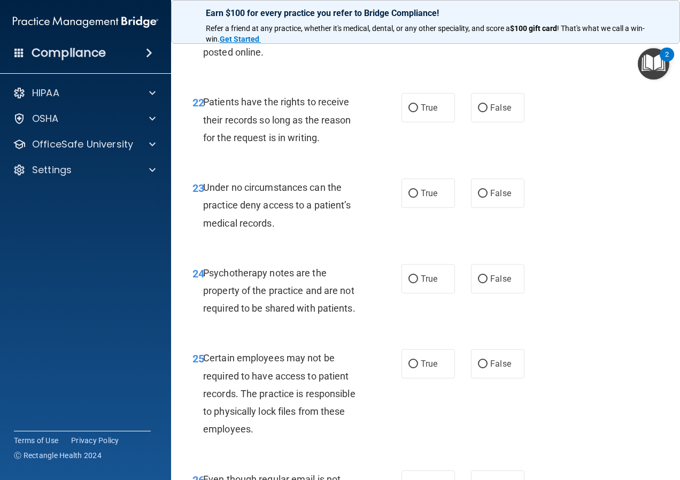
scroll to position [2620, 0]
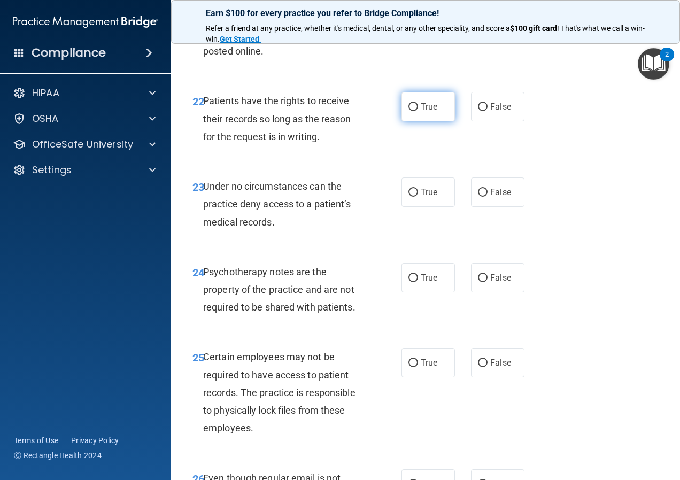
click at [406, 121] on label "True" at bounding box center [428, 106] width 53 height 29
drag, startPoint x: 406, startPoint y: 177, endPoint x: 421, endPoint y: 185, distance: 17.5
click at [421, 121] on label "True" at bounding box center [428, 106] width 53 height 29
click at [418, 111] on input "True" at bounding box center [414, 107] width 10 height 8
radio input "true"
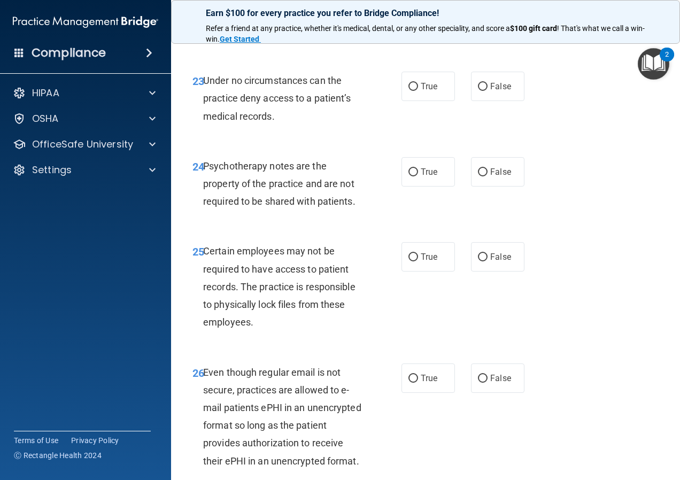
scroll to position [2727, 0]
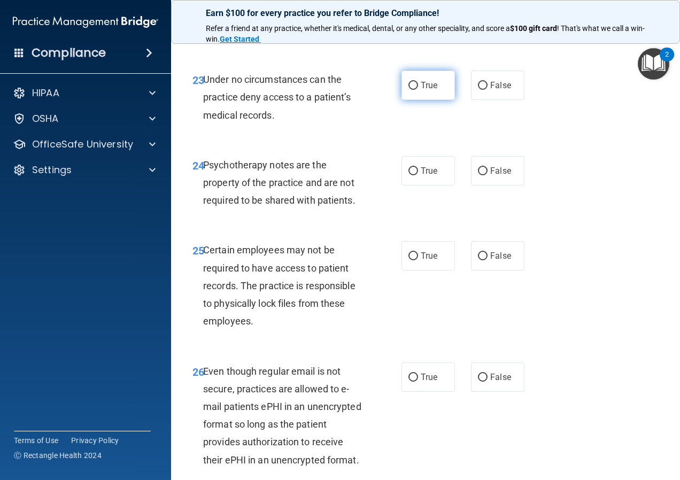
click at [428, 100] on label "True" at bounding box center [428, 85] width 53 height 29
click at [418, 90] on input "True" at bounding box center [414, 86] width 10 height 8
radio input "true"
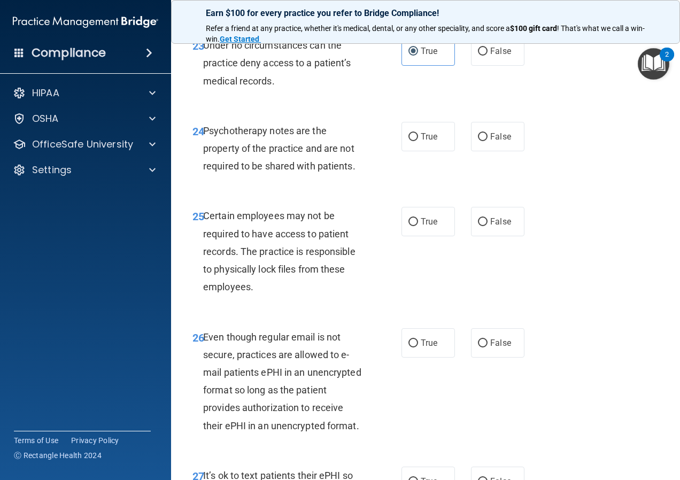
scroll to position [2781, 0]
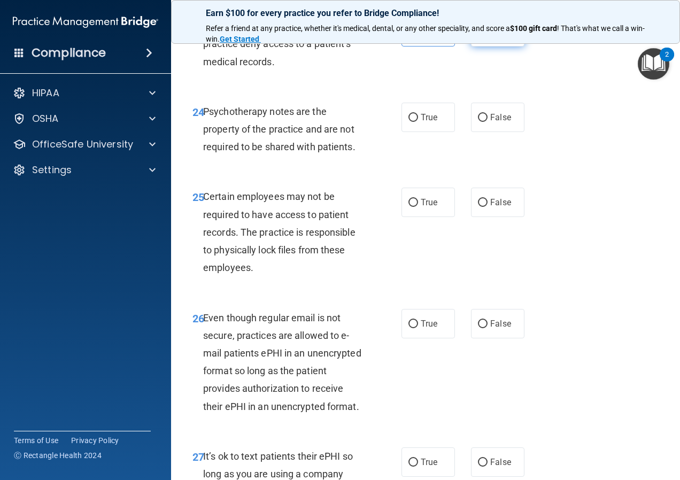
click at [491, 37] on span "False" at bounding box center [500, 32] width 21 height 10
click at [488, 36] on input "False" at bounding box center [483, 32] width 10 height 8
radio input "true"
click at [422, 47] on label "True" at bounding box center [428, 31] width 53 height 29
click at [418, 36] on input "True" at bounding box center [414, 32] width 10 height 8
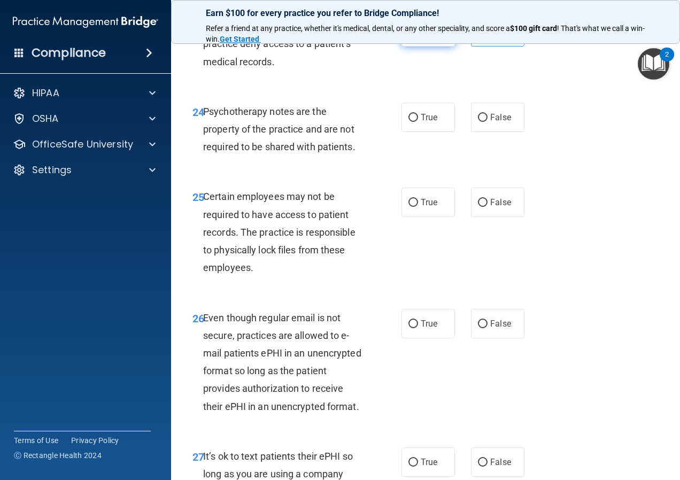
radio input "true"
radio input "false"
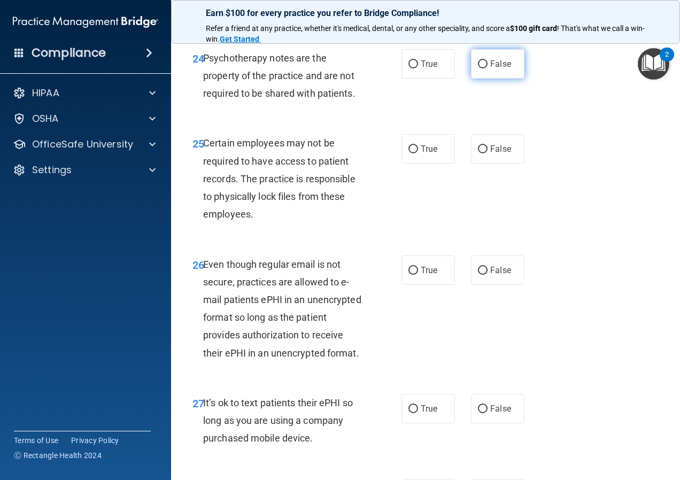
click at [484, 79] on label "False" at bounding box center [497, 63] width 53 height 29
click at [484, 68] on input "False" at bounding box center [483, 64] width 10 height 8
radio input "true"
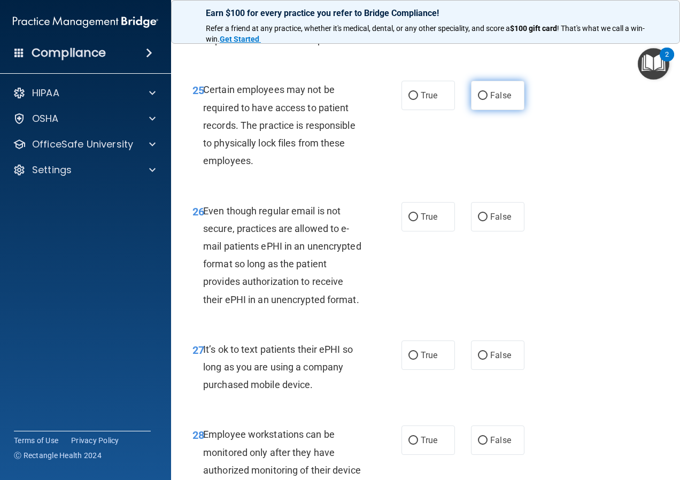
click at [471, 110] on label "False" at bounding box center [497, 95] width 53 height 29
click at [478, 100] on input "False" at bounding box center [483, 96] width 10 height 8
radio input "true"
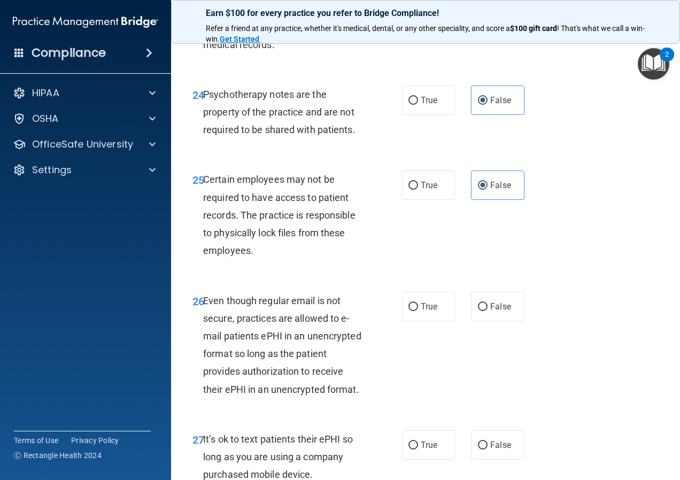
scroll to position [2896, 0]
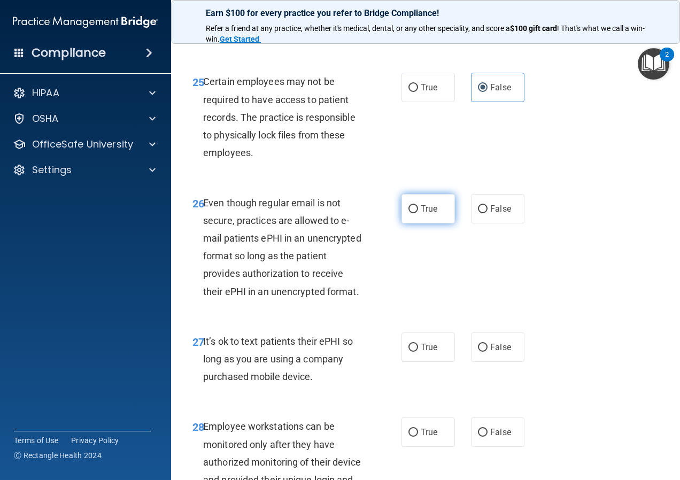
drag, startPoint x: 424, startPoint y: 278, endPoint x: 418, endPoint y: 281, distance: 6.7
click at [424, 214] on span "True" at bounding box center [429, 209] width 17 height 10
click at [418, 213] on input "True" at bounding box center [414, 209] width 10 height 8
radio input "true"
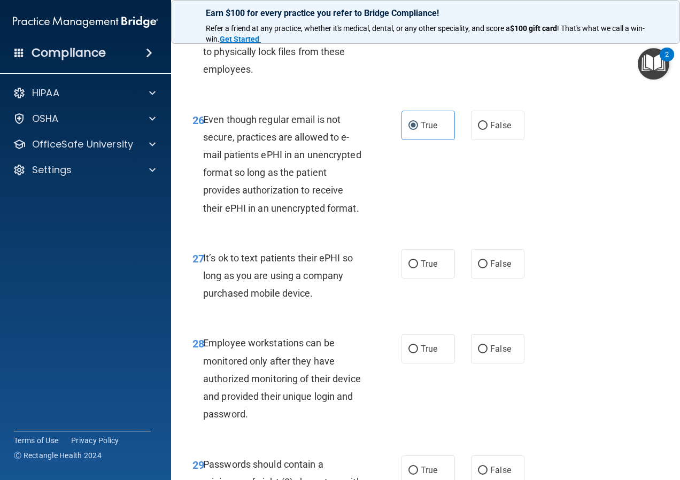
scroll to position [3163, 0]
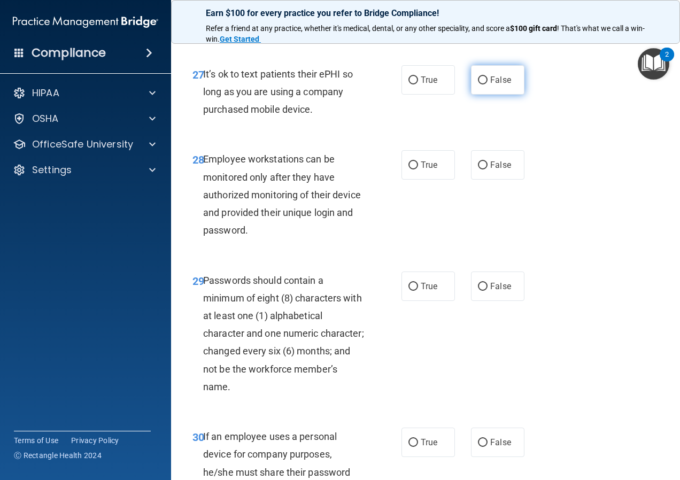
click at [490, 85] on span "False" at bounding box center [500, 80] width 21 height 10
click at [488, 84] on input "False" at bounding box center [483, 80] width 10 height 8
radio input "true"
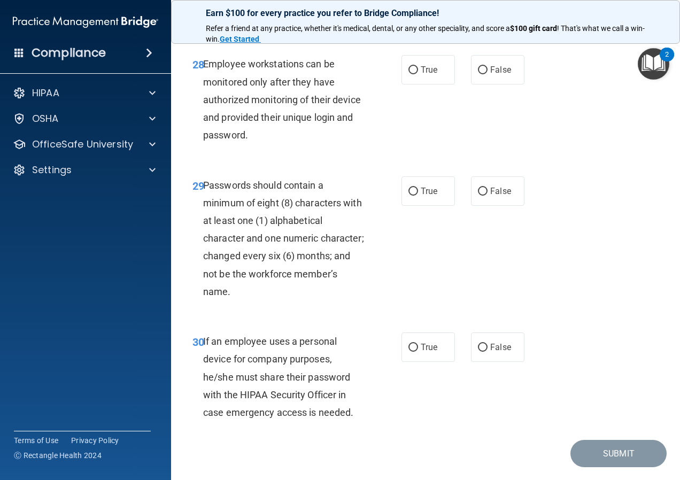
scroll to position [3270, 0]
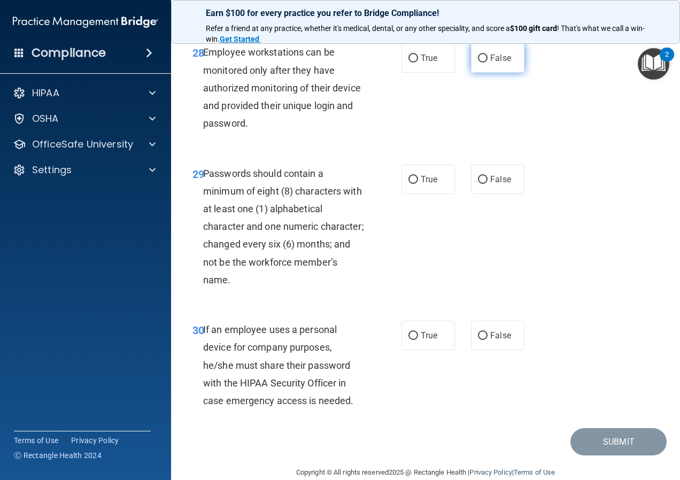
click at [482, 73] on label "False" at bounding box center [497, 57] width 53 height 29
click at [482, 63] on input "False" at bounding box center [483, 59] width 10 height 8
radio input "true"
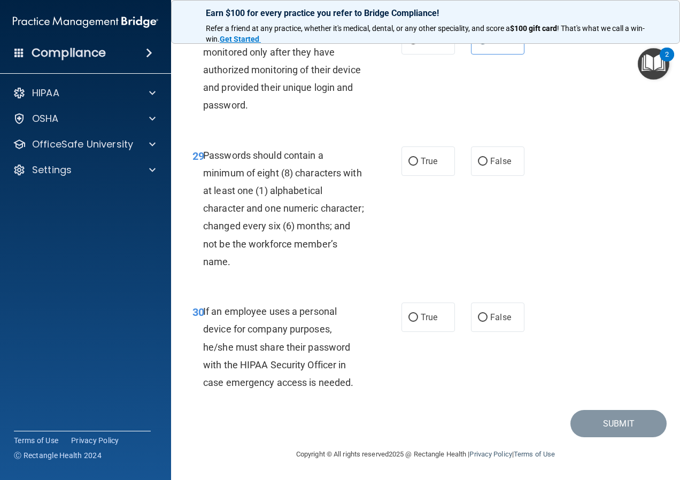
scroll to position [3323, 0]
click at [426, 176] on label "True" at bounding box center [428, 161] width 53 height 29
click at [418, 166] on input "True" at bounding box center [414, 162] width 10 height 8
radio input "true"
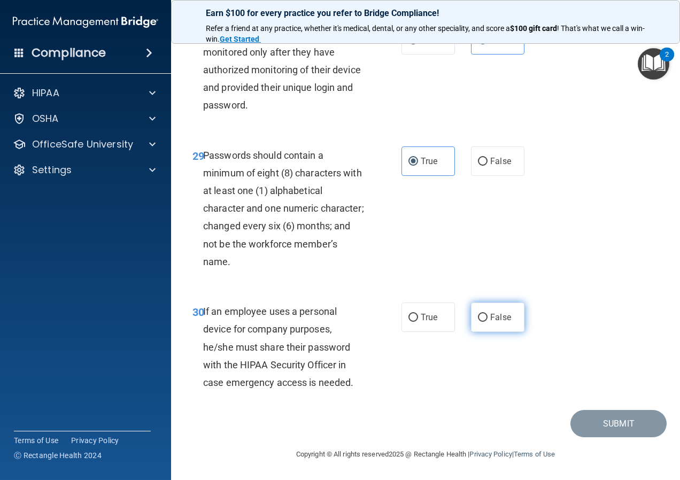
click at [478, 321] on input "False" at bounding box center [483, 318] width 10 height 8
radio input "true"
click at [599, 424] on button "Submit" at bounding box center [619, 423] width 96 height 27
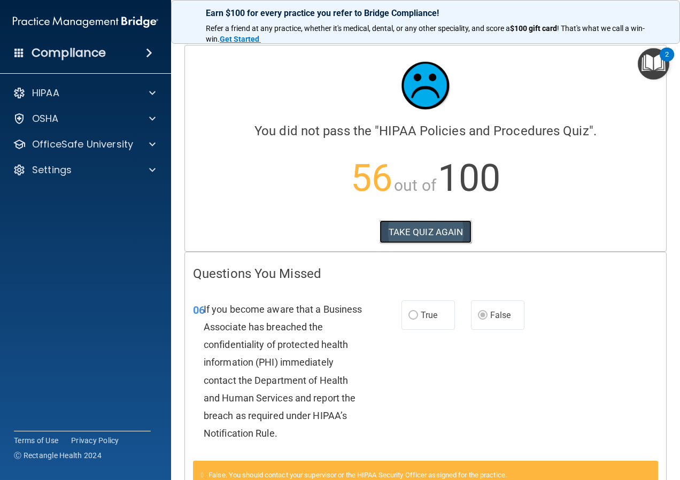
click at [417, 235] on button "TAKE QUIZ AGAIN" at bounding box center [426, 232] width 93 height 24
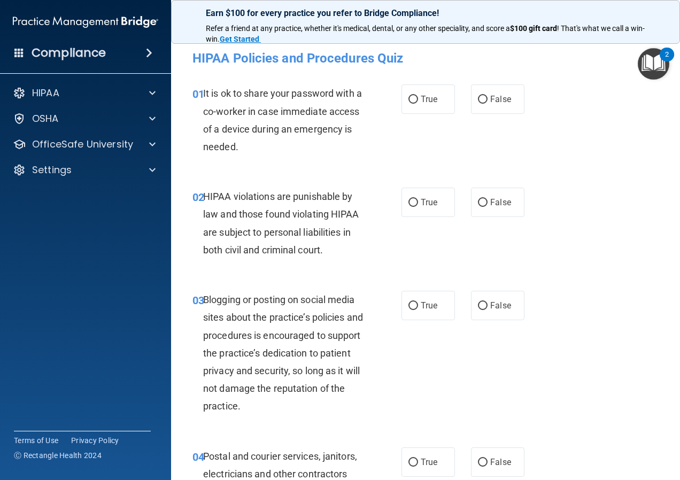
click at [643, 58] on img "Open Resource Center, 2 new notifications" at bounding box center [654, 64] width 32 height 32
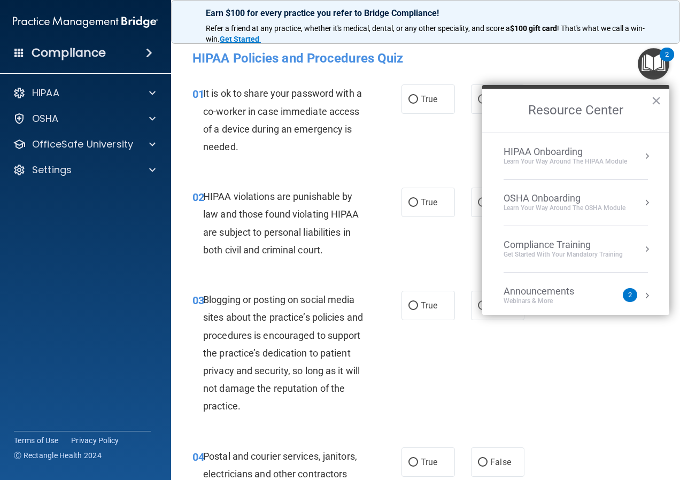
click at [556, 242] on div "Compliance Training" at bounding box center [563, 245] width 119 height 12
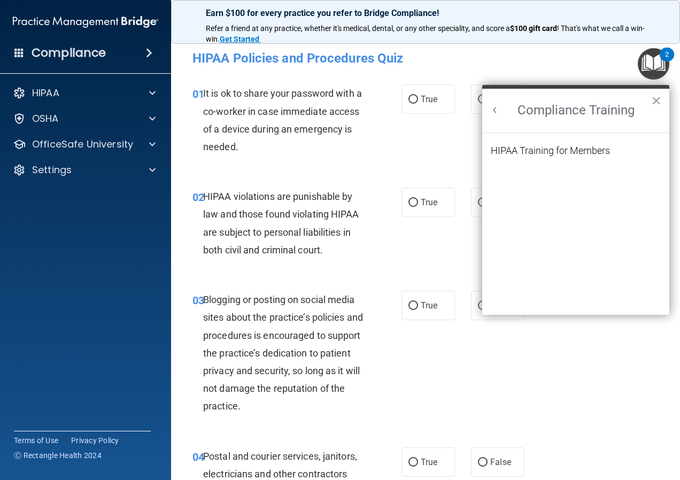
click at [528, 138] on ol "HIPAA Training for Members" at bounding box center [576, 224] width 170 height 182
click at [527, 153] on div "HIPAA Training for Members" at bounding box center [550, 151] width 119 height 10
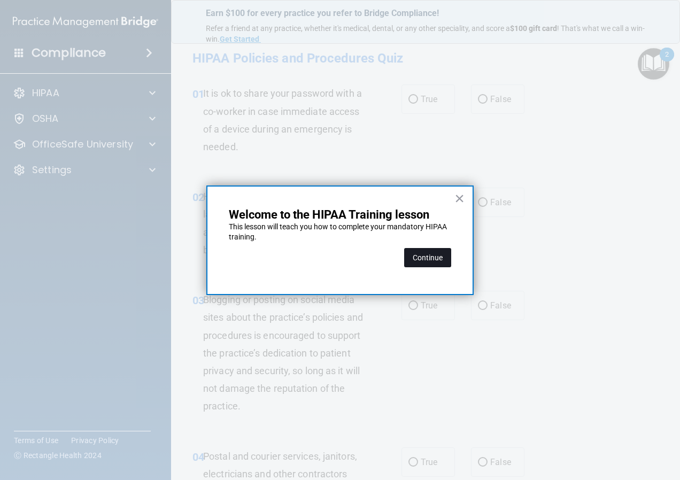
click at [427, 252] on button "Continue" at bounding box center [427, 257] width 47 height 19
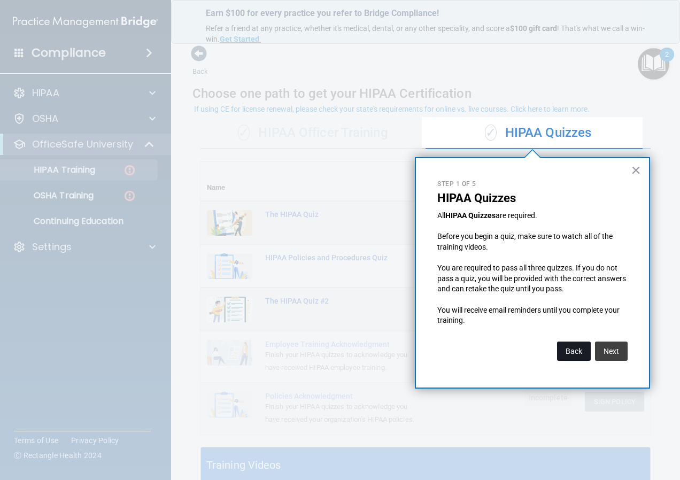
click at [565, 349] on button "Back" at bounding box center [574, 351] width 34 height 19
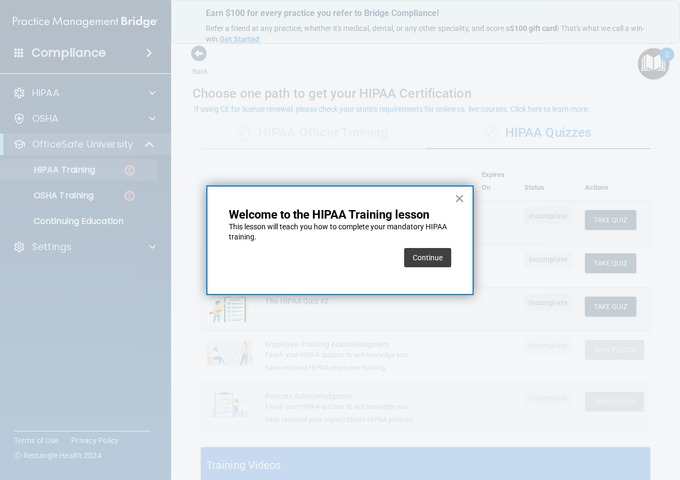
click at [457, 196] on button "×" at bounding box center [460, 198] width 10 height 17
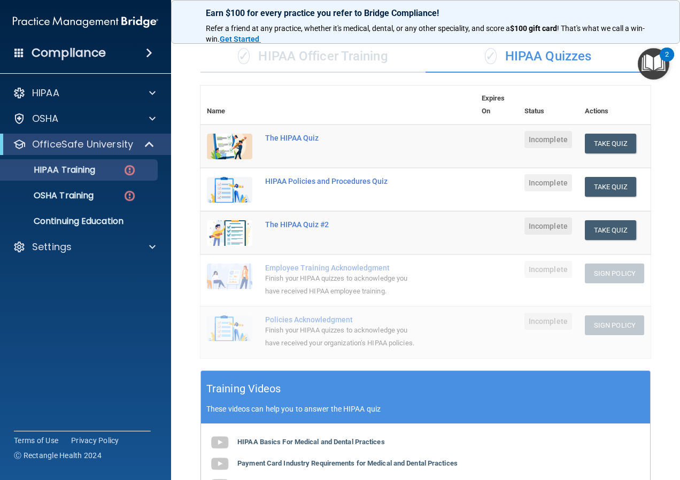
scroll to position [313, 0]
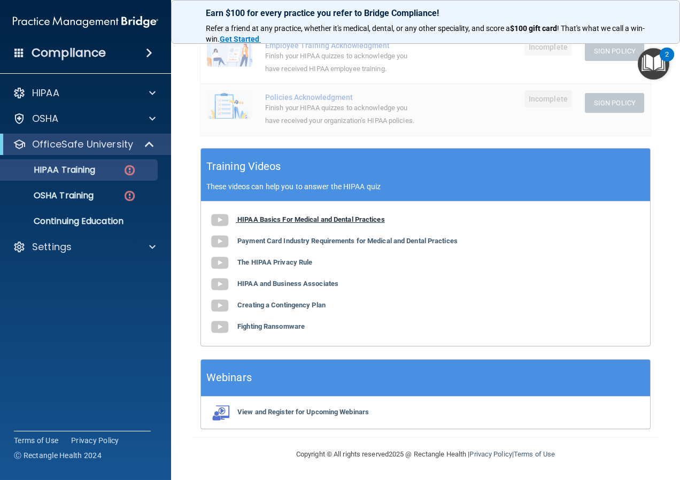
click at [284, 218] on b "HIPAA Basics For Medical and Dental Practices" at bounding box center [311, 220] width 148 height 8
